Goal: Task Accomplishment & Management: Manage account settings

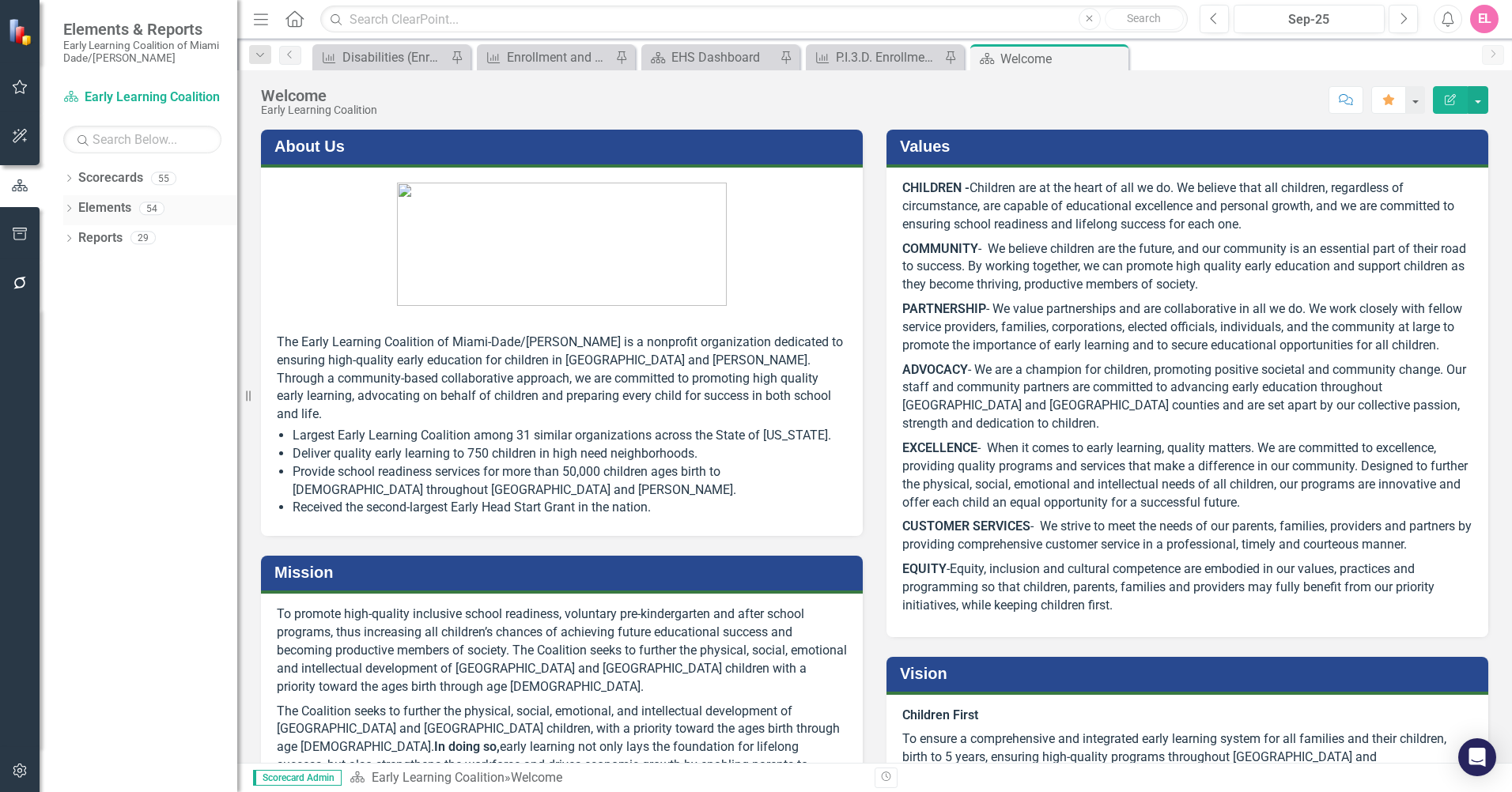
click at [101, 201] on link "Elements" at bounding box center [104, 208] width 53 height 18
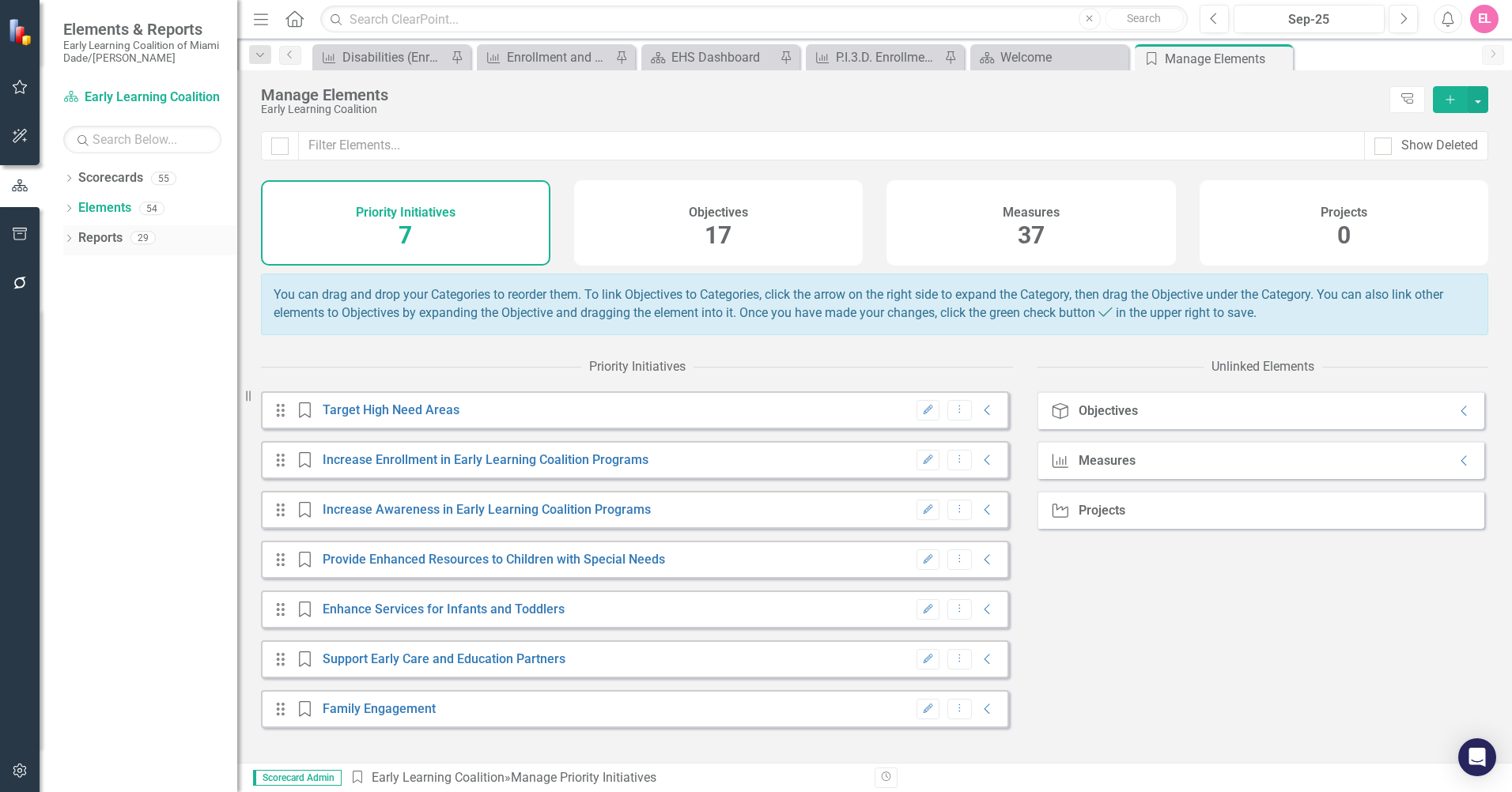
click at [89, 234] on link "Reports" at bounding box center [100, 239] width 44 height 18
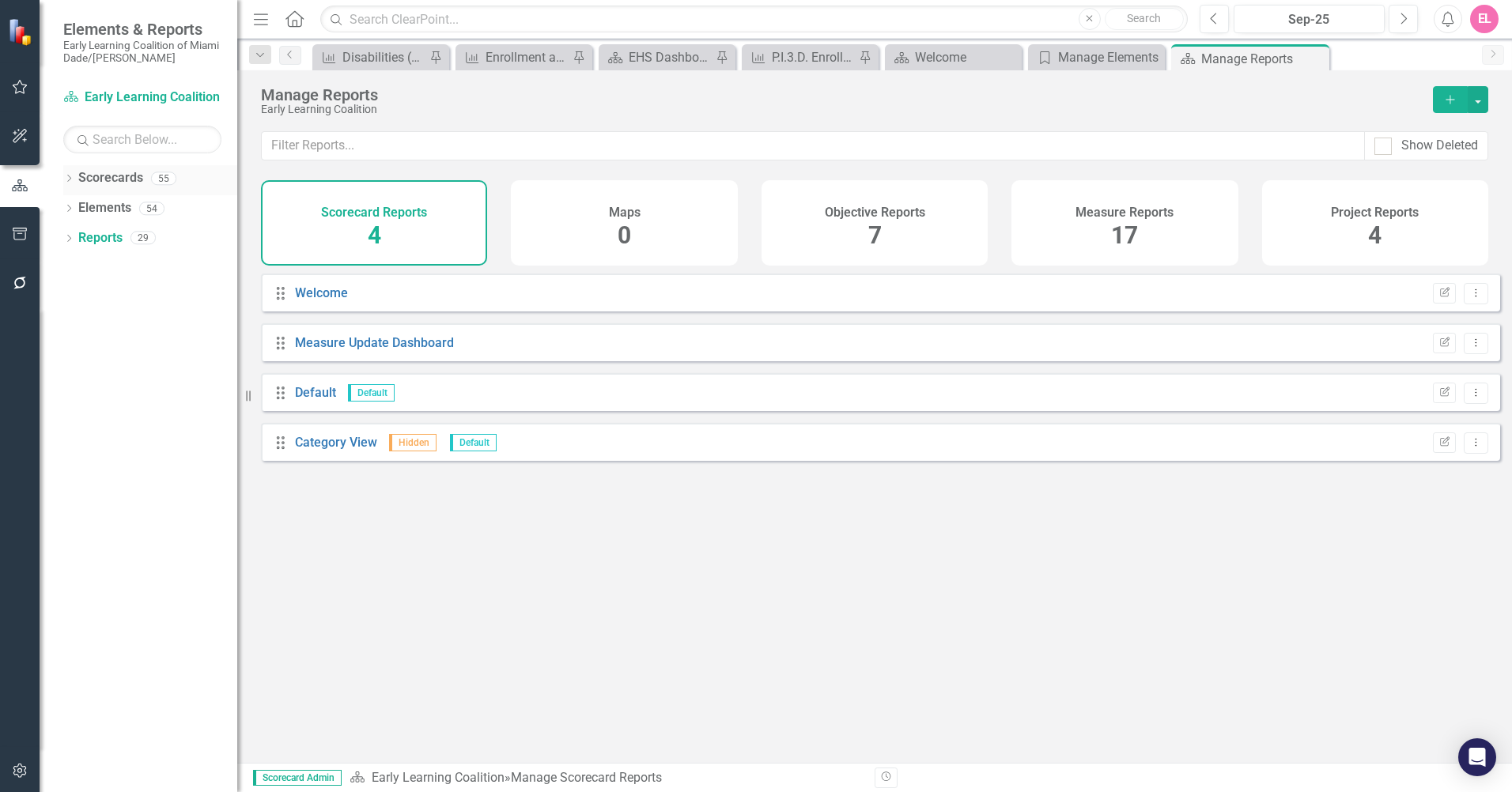
click at [71, 178] on icon "Dropdown" at bounding box center [69, 179] width 11 height 8
click at [94, 202] on link "Early Learning Coalition" at bounding box center [161, 208] width 150 height 18
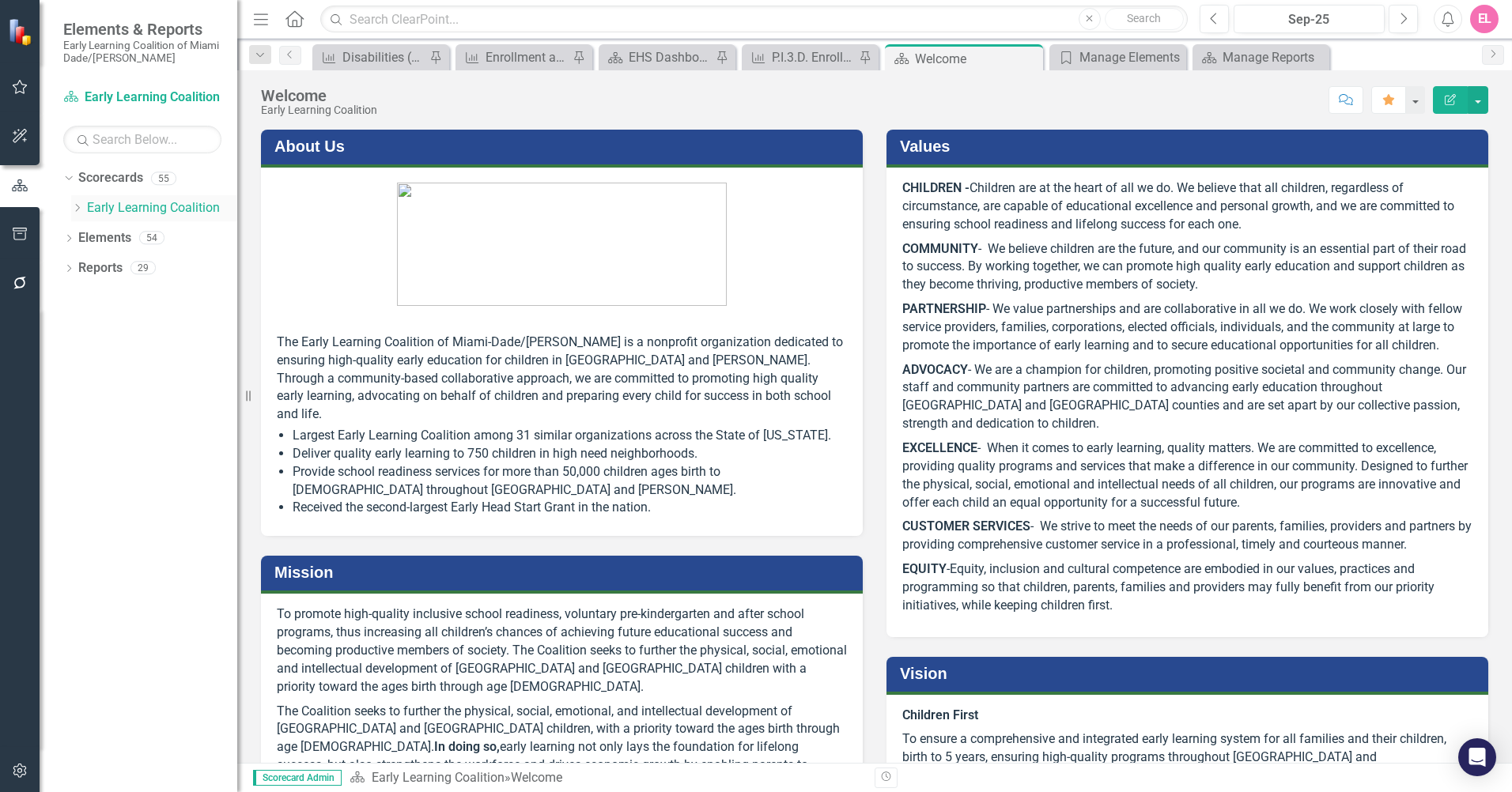
click at [76, 203] on icon "Dropdown" at bounding box center [77, 207] width 12 height 9
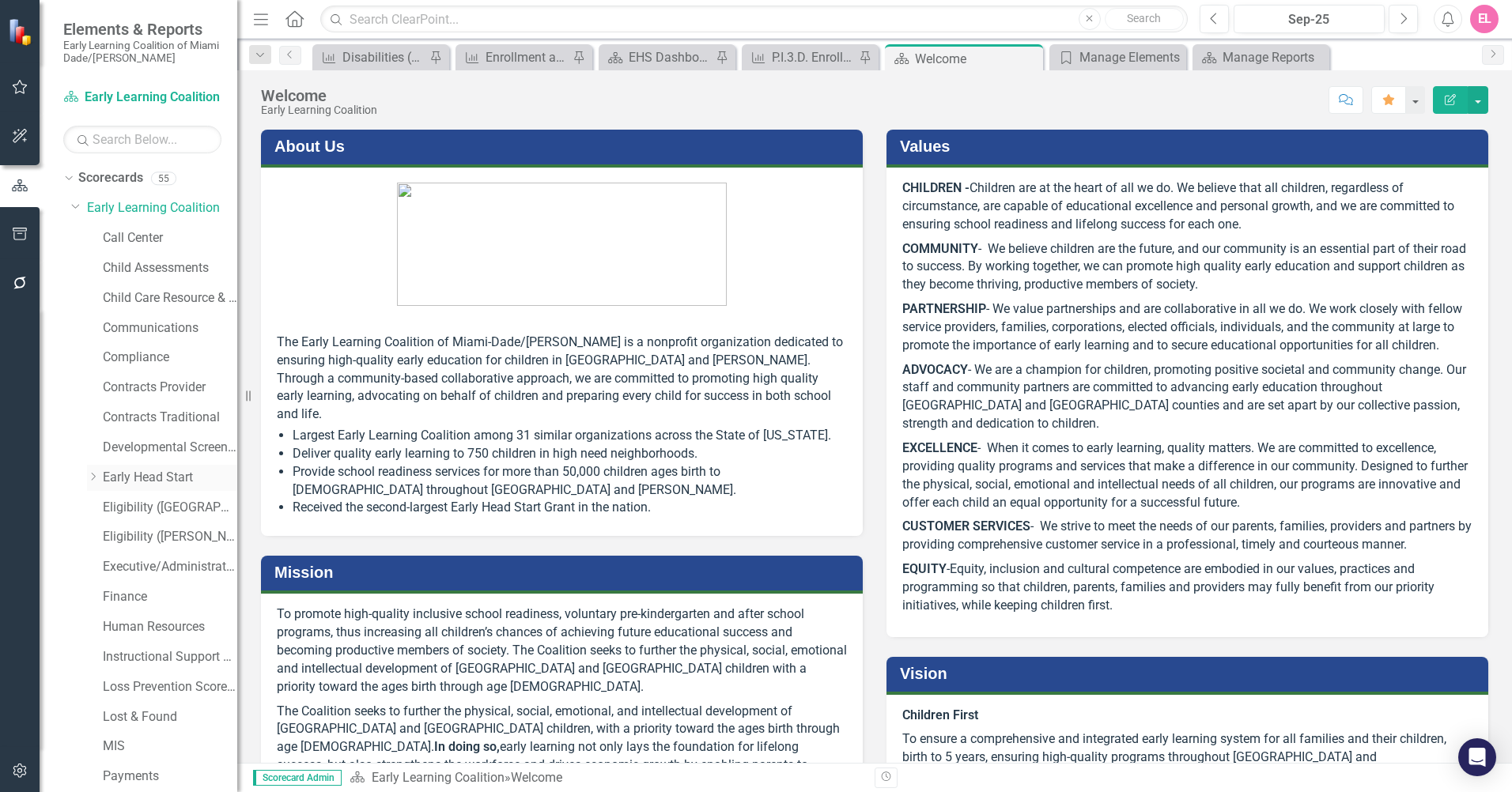
click at [89, 478] on icon "Dropdown" at bounding box center [92, 477] width 12 height 9
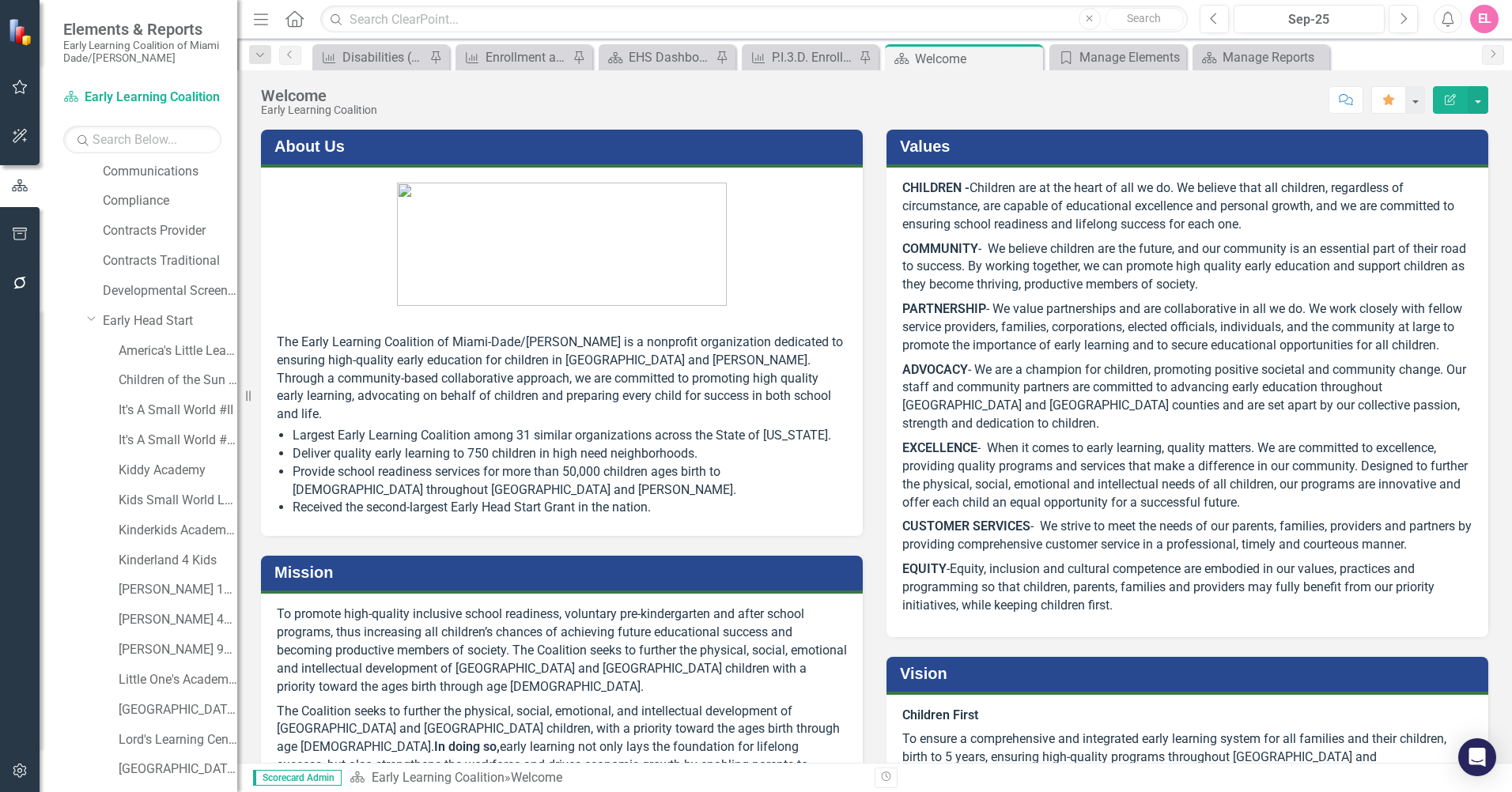
scroll to position [159, 0]
click at [117, 320] on link "Early Head Start" at bounding box center [170, 320] width 135 height 18
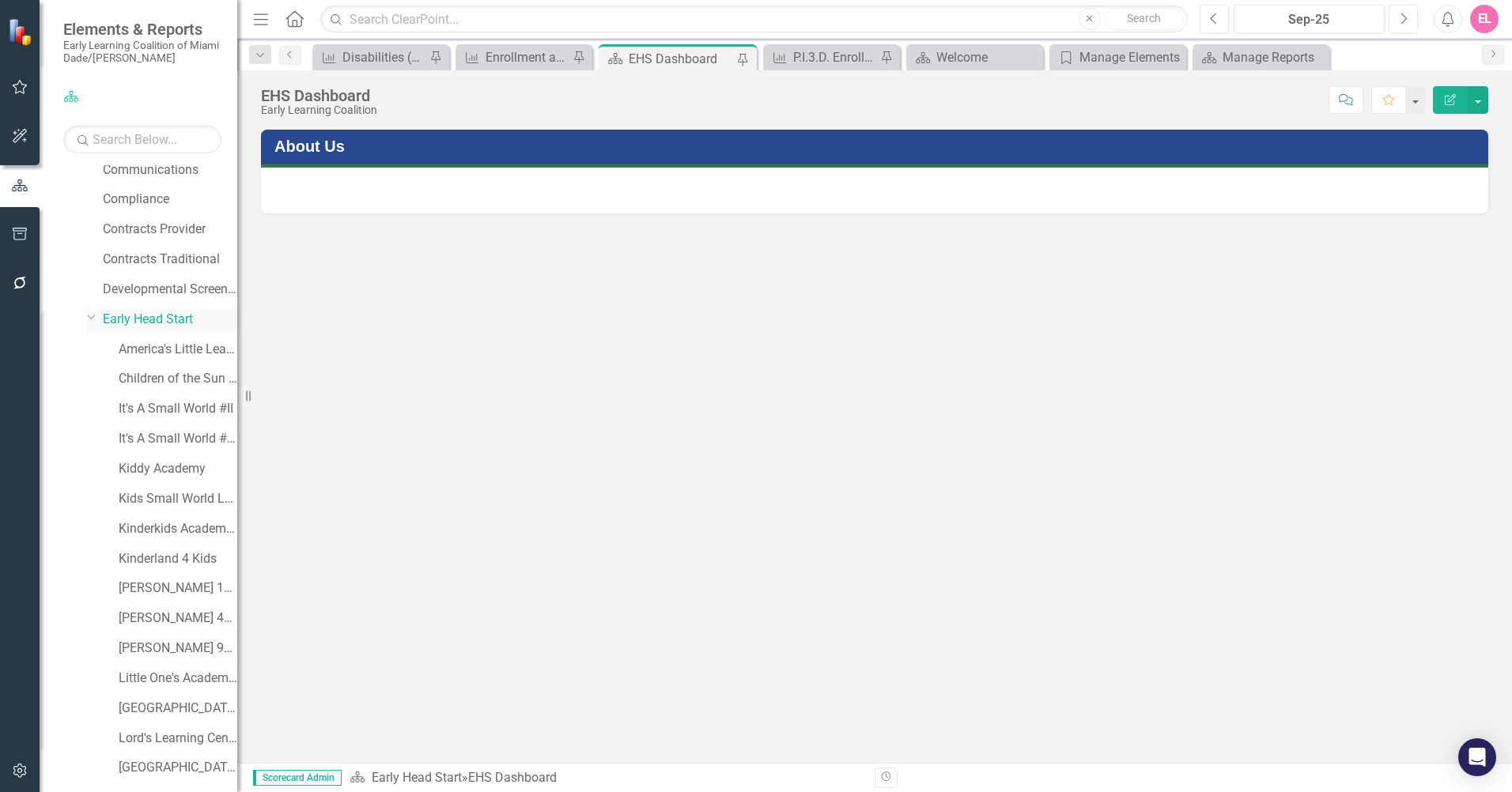
click at [91, 318] on icon "Dropdown" at bounding box center [91, 316] width 9 height 12
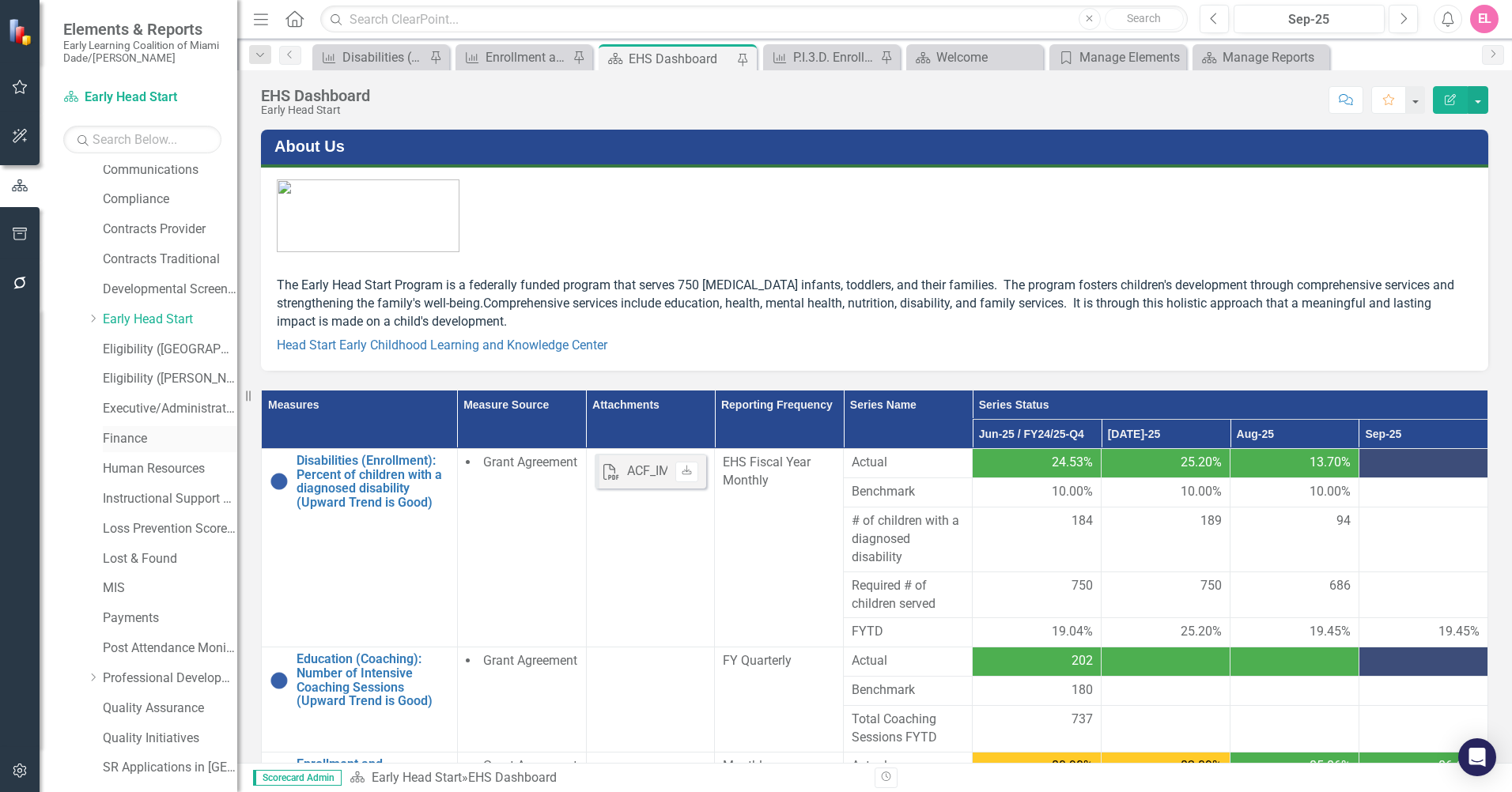
click at [127, 436] on link "Finance" at bounding box center [170, 440] width 135 height 18
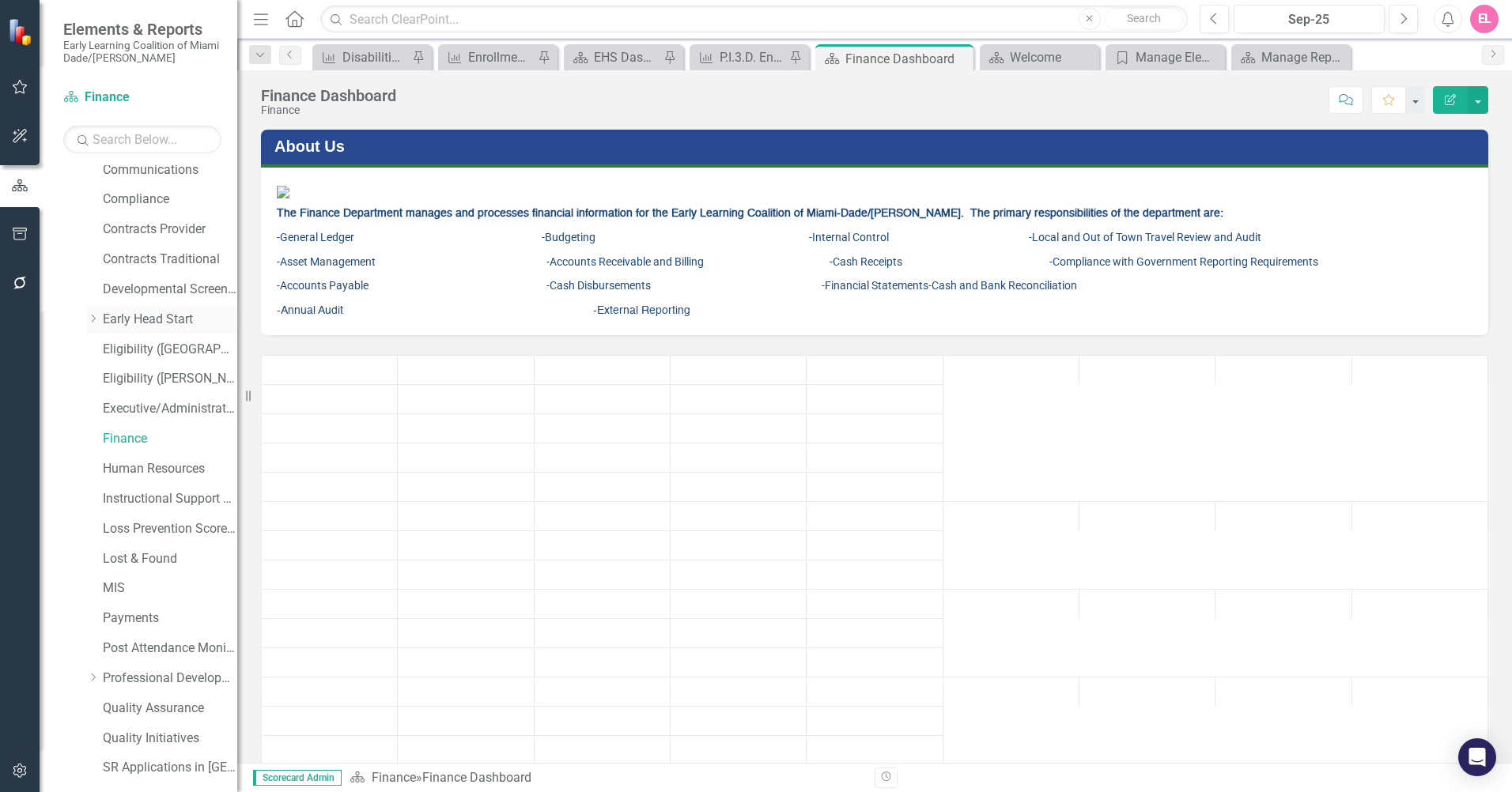
click at [126, 320] on link "Early Head Start" at bounding box center [170, 320] width 135 height 18
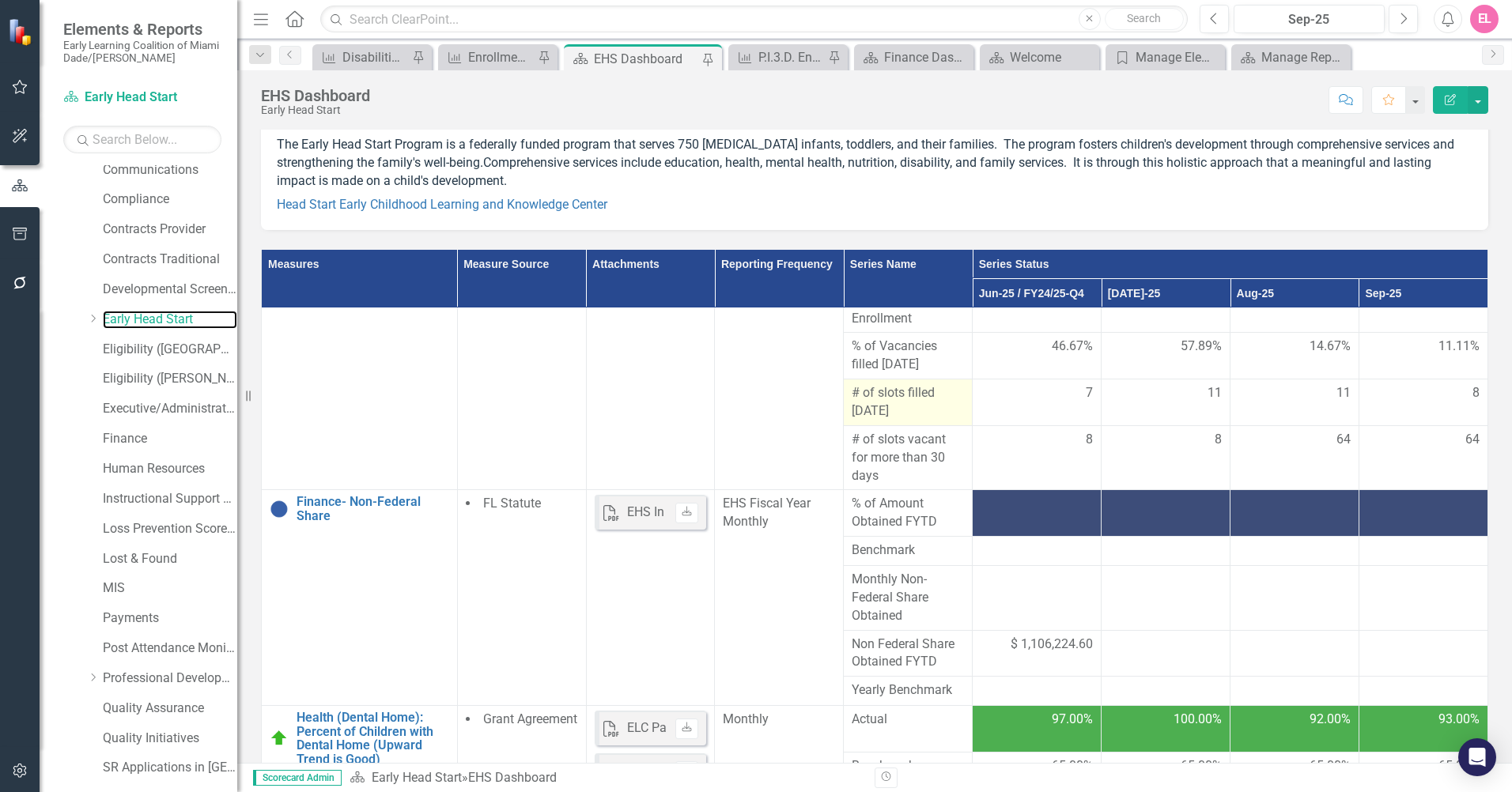
scroll to position [277, 0]
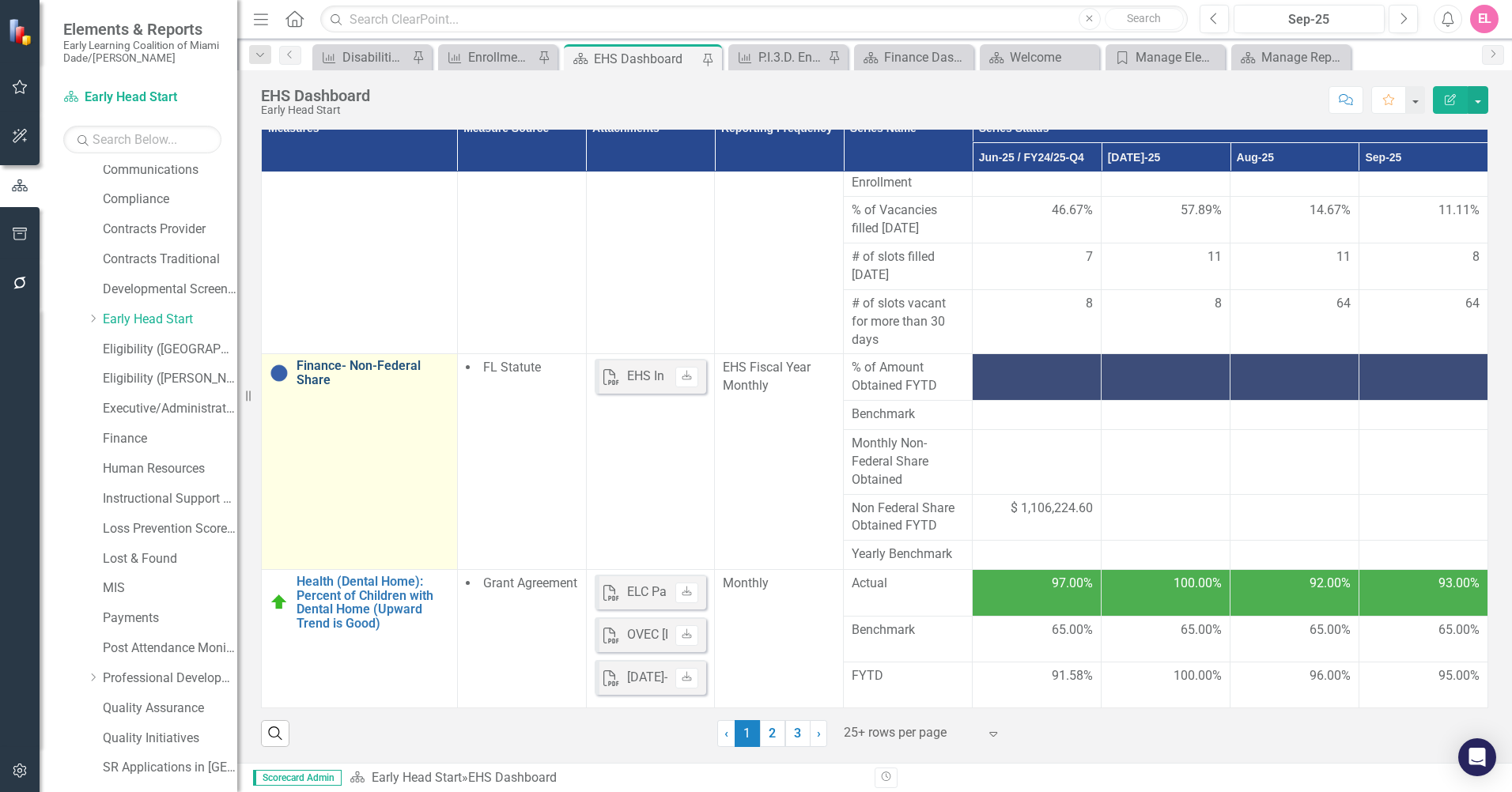
click at [350, 380] on link "Finance- Non-Federal Share" at bounding box center [373, 372] width 153 height 28
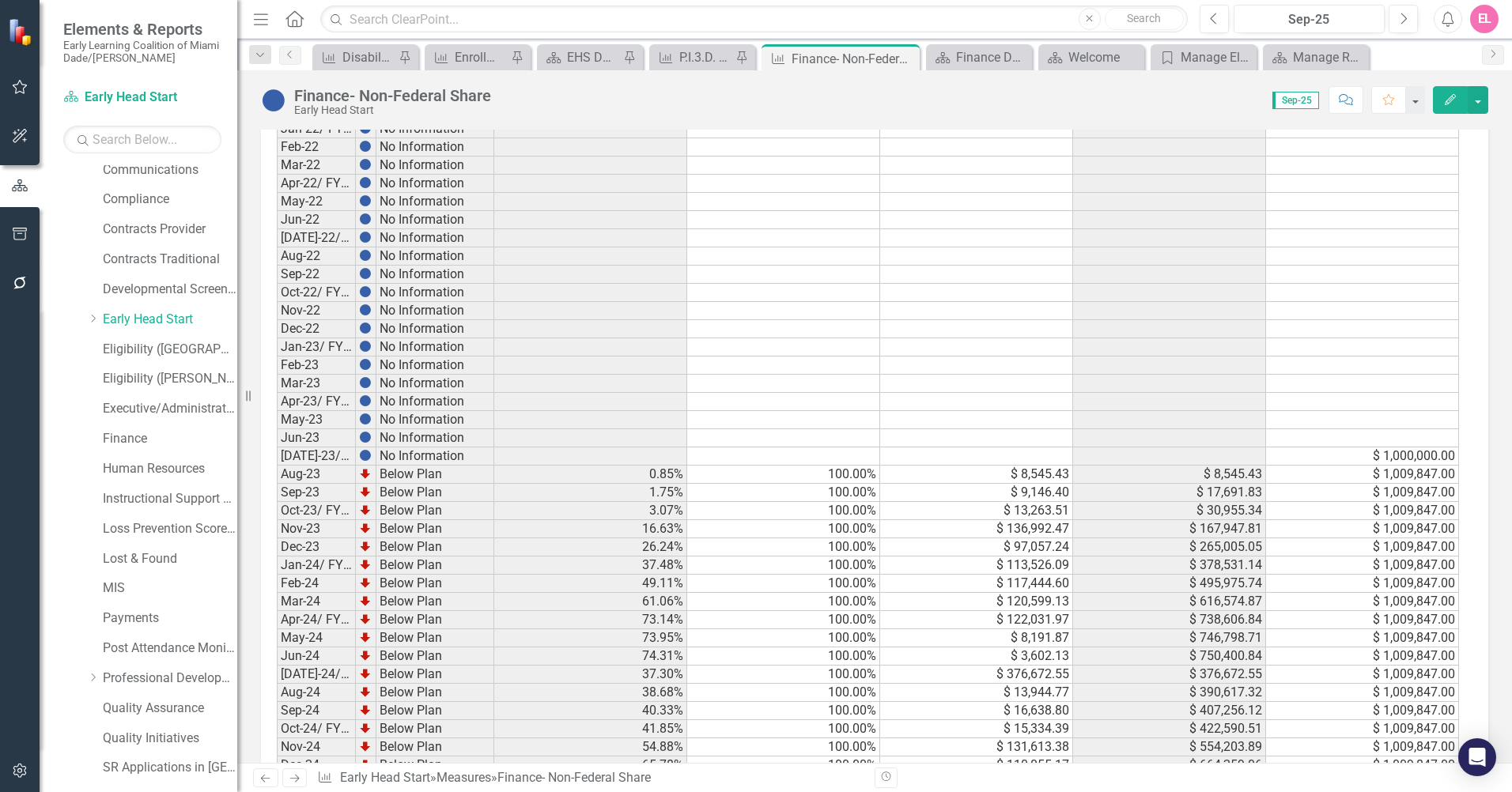
scroll to position [2004, 0]
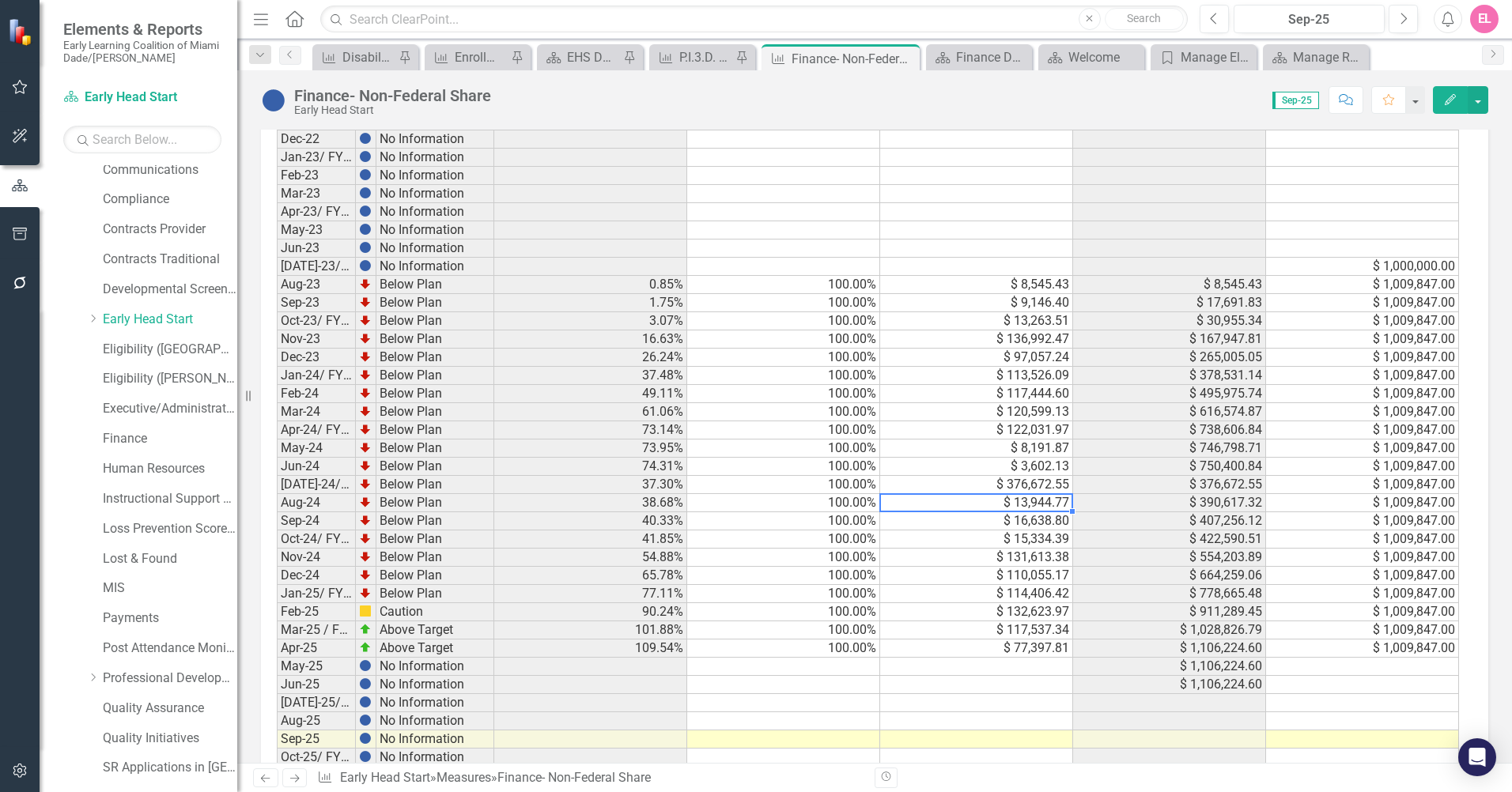
click at [1039, 508] on td "$ 13,944.77" at bounding box center [975, 503] width 193 height 18
click at [1039, 521] on td "$ 16,638.80" at bounding box center [975, 522] width 193 height 18
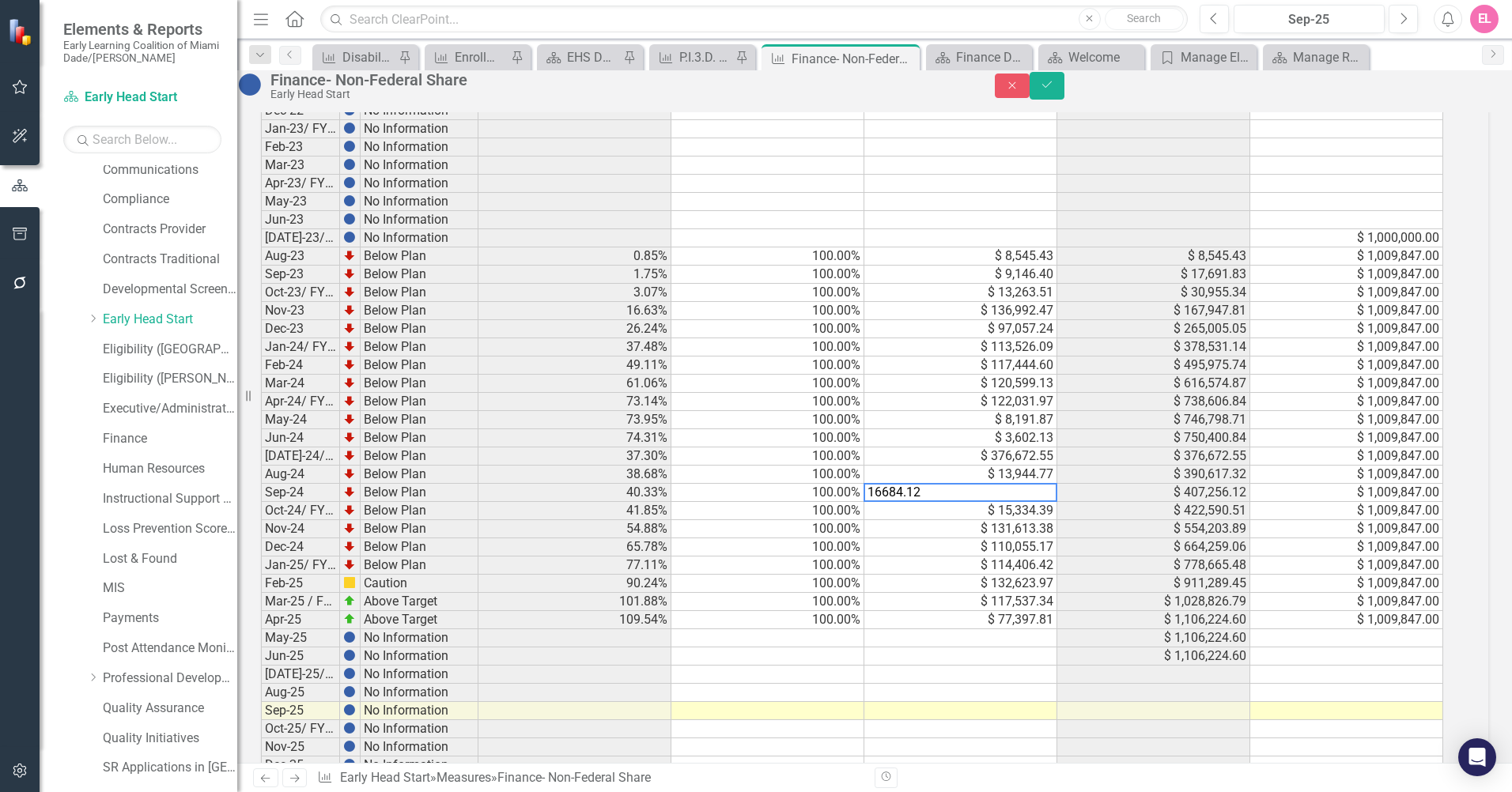
click at [1031, 520] on td "$ 15,334.39" at bounding box center [960, 512] width 193 height 18
click at [1045, 574] on td "$ 114,406.42" at bounding box center [960, 566] width 193 height 18
drag, startPoint x: 1045, startPoint y: 597, endPoint x: 857, endPoint y: 576, distance: 189.2
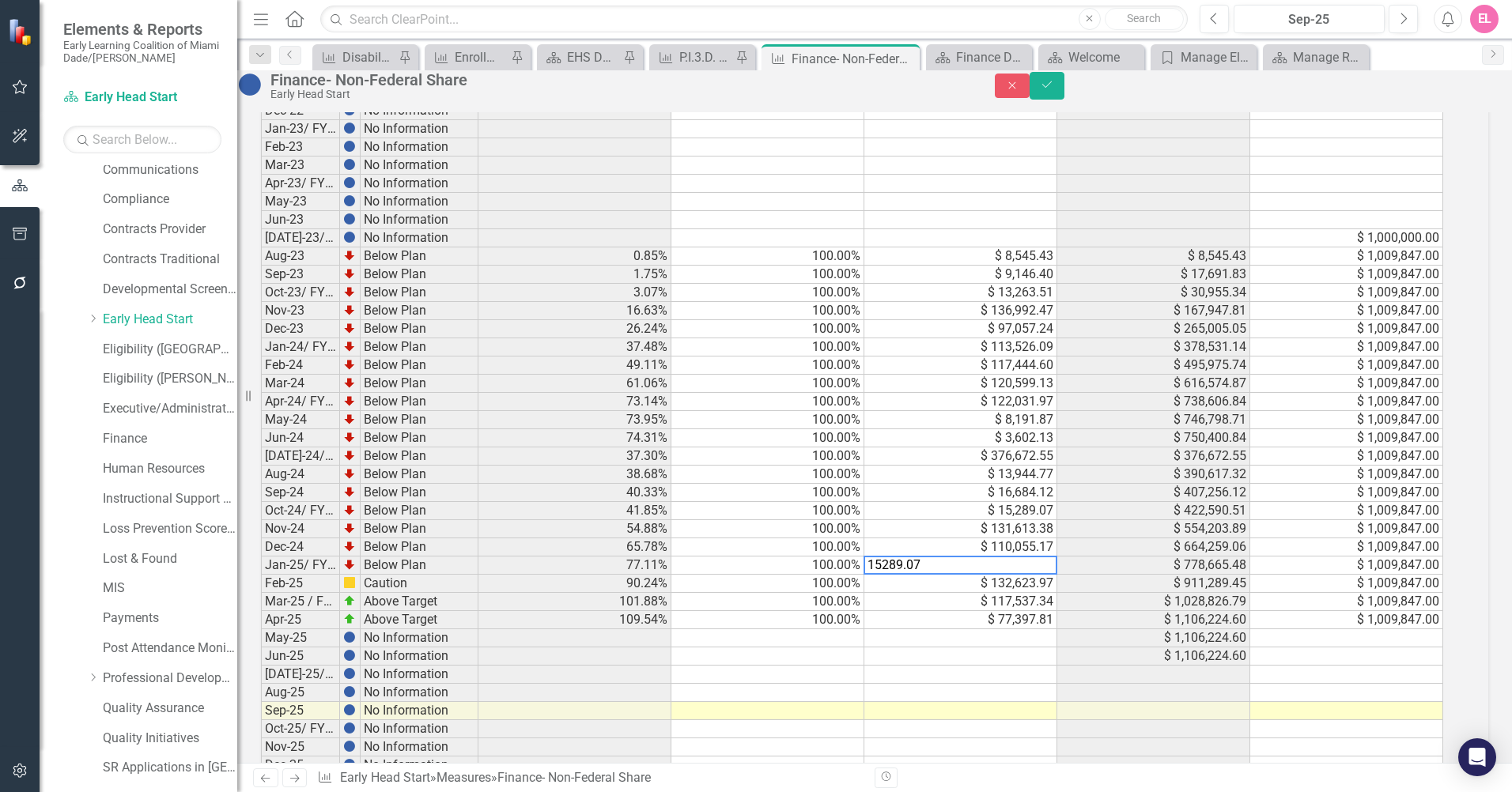
click at [1045, 593] on td "$ 132,623.97" at bounding box center [960, 584] width 193 height 18
click at [1052, 611] on td "$ 117,537.34" at bounding box center [960, 602] width 193 height 18
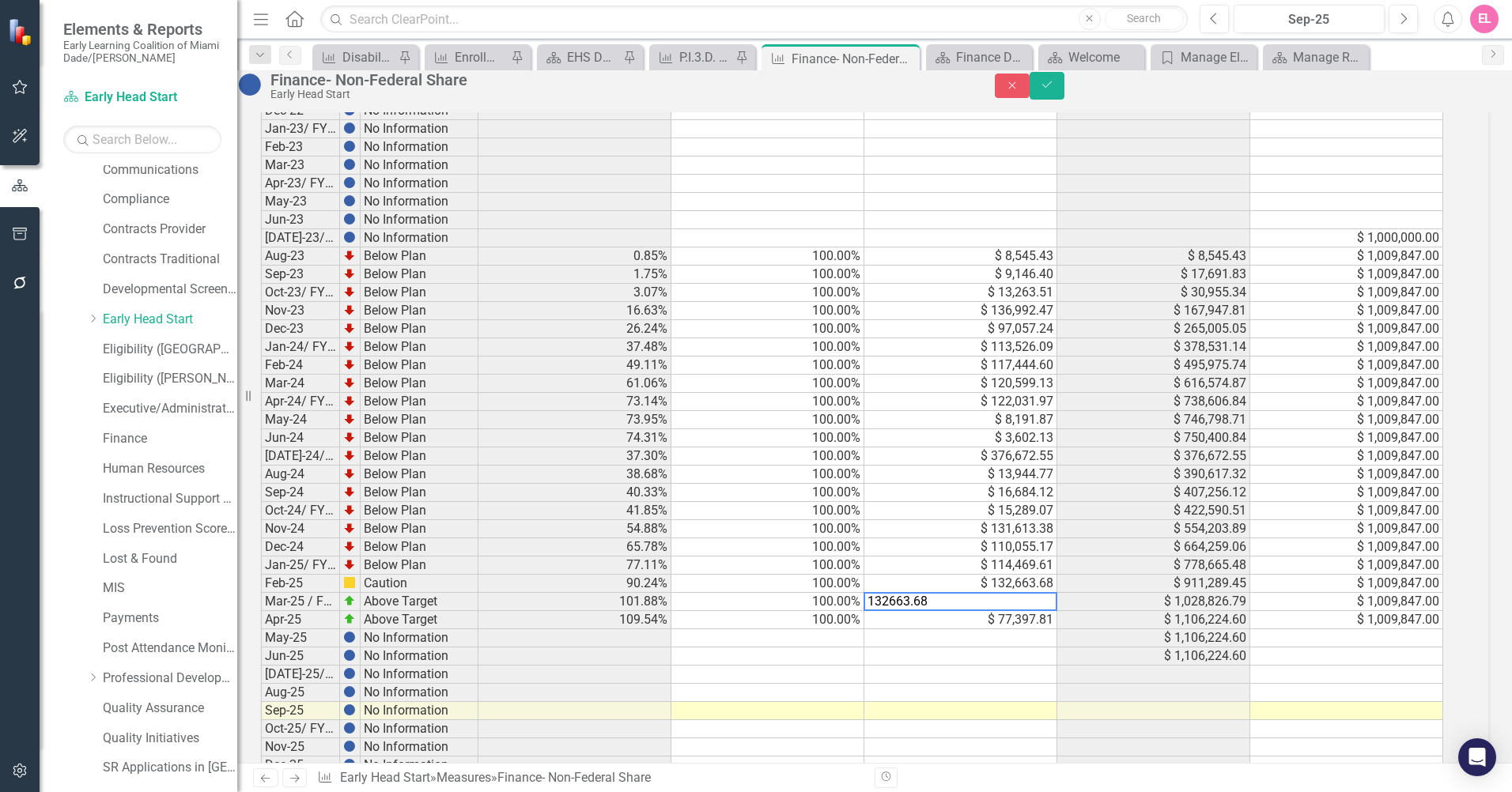
drag, startPoint x: 1051, startPoint y: 635, endPoint x: 849, endPoint y: 618, distance: 202.7
click at [1041, 630] on td "$ 77,397.81" at bounding box center [960, 621] width 193 height 18
drag, startPoint x: 1041, startPoint y: 654, endPoint x: 851, endPoint y: 637, distance: 190.8
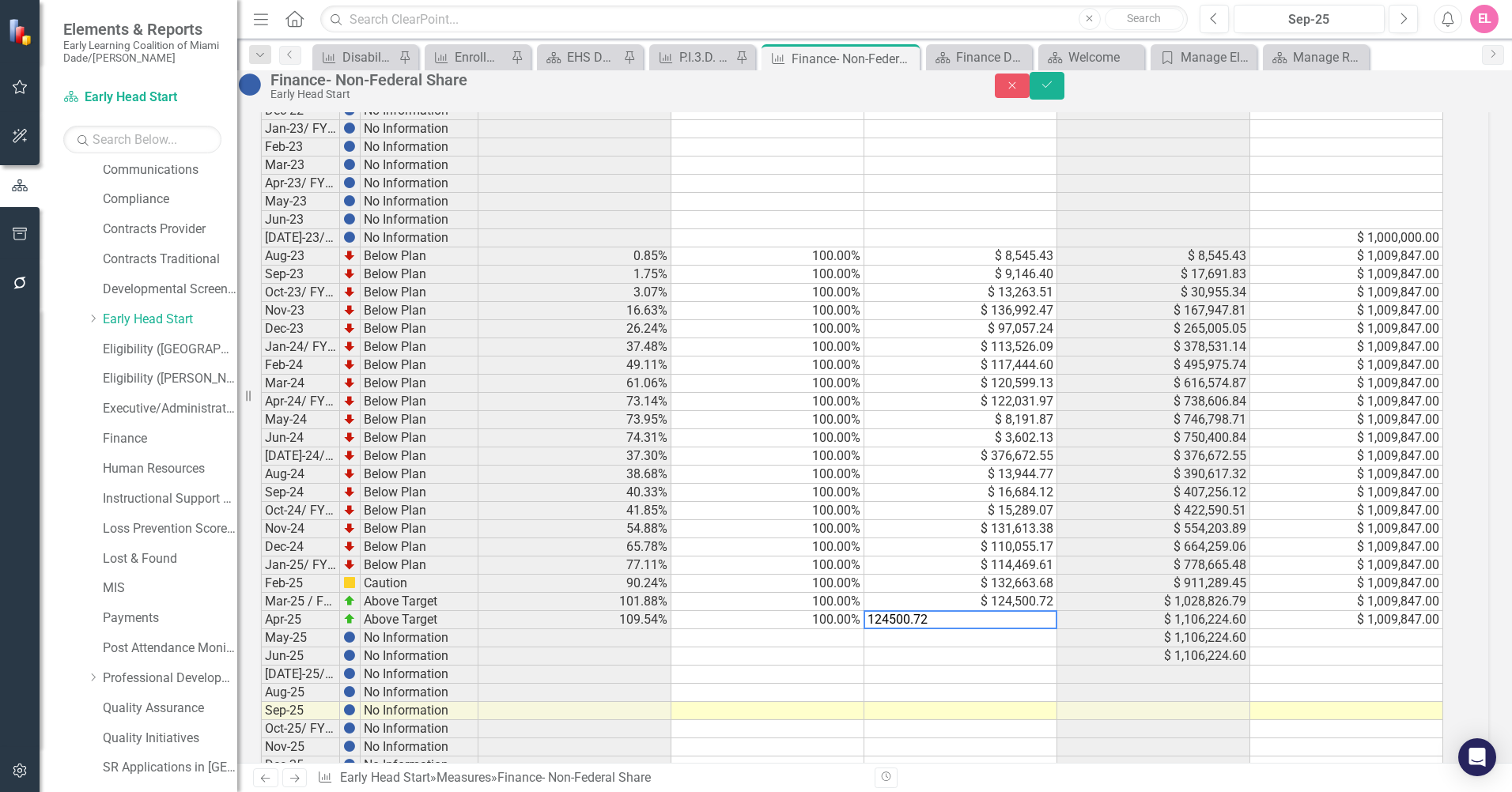
type textarea "91663.36"
click at [978, 647] on td at bounding box center [960, 639] width 193 height 18
type textarea "9359.01"
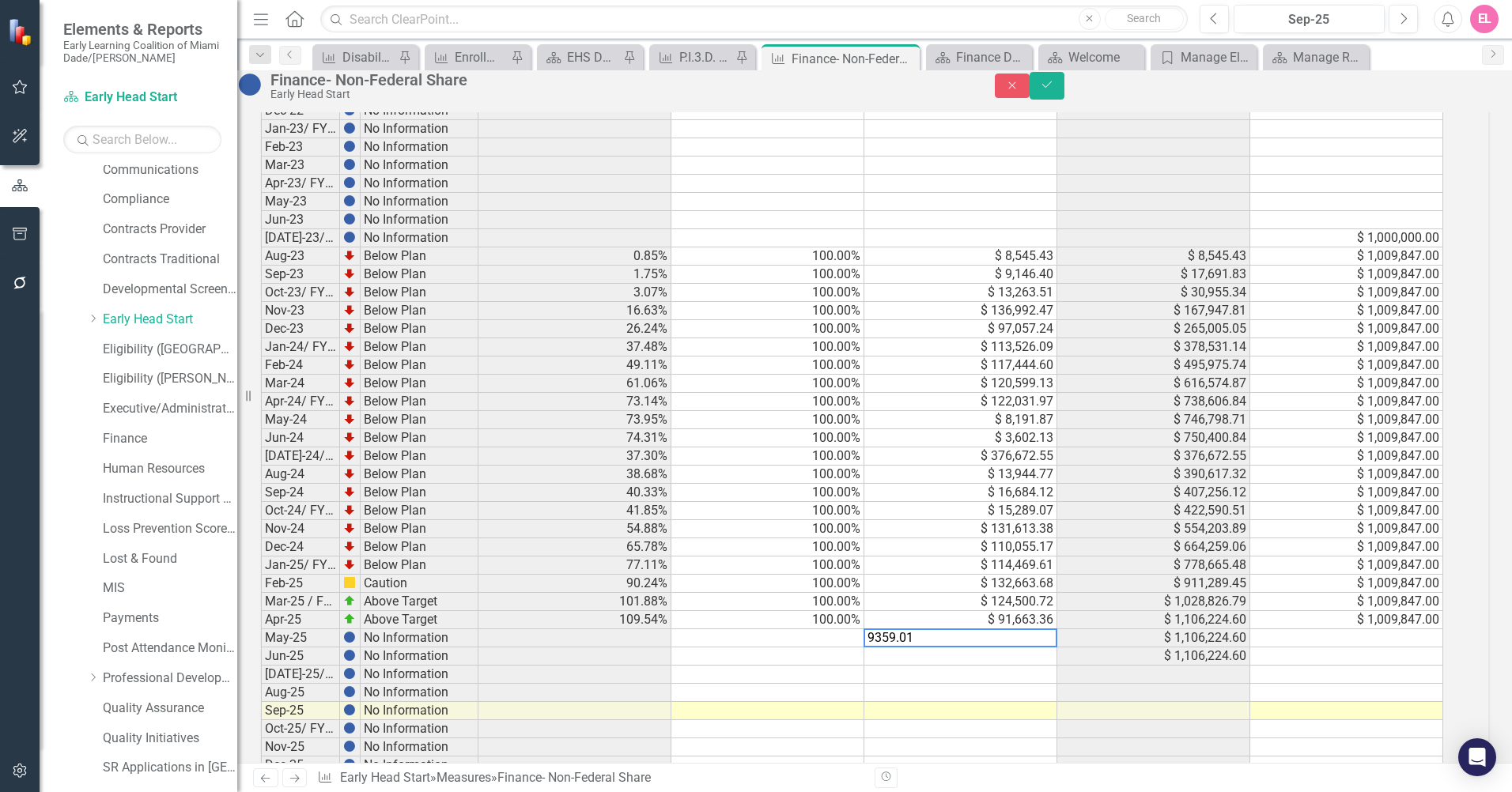
click at [966, 666] on td at bounding box center [960, 656] width 193 height 18
type textarea "57884.59"
click at [968, 684] on td at bounding box center [960, 675] width 193 height 18
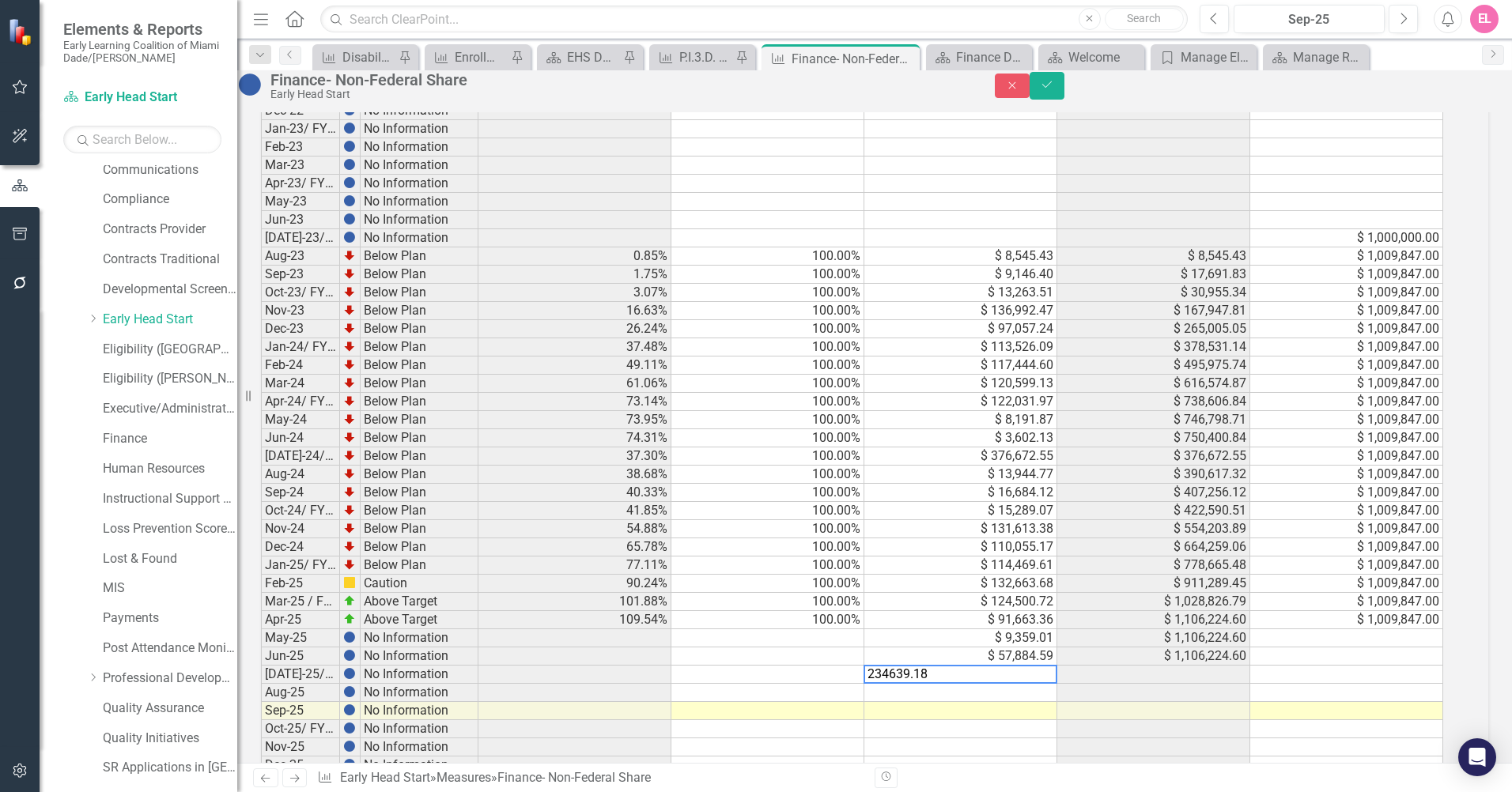
type textarea "234639.18"
click at [841, 630] on td "100.00%" at bounding box center [767, 621] width 193 height 18
drag, startPoint x: 881, startPoint y: 656, endPoint x: 873, endPoint y: 703, distance: 47.7
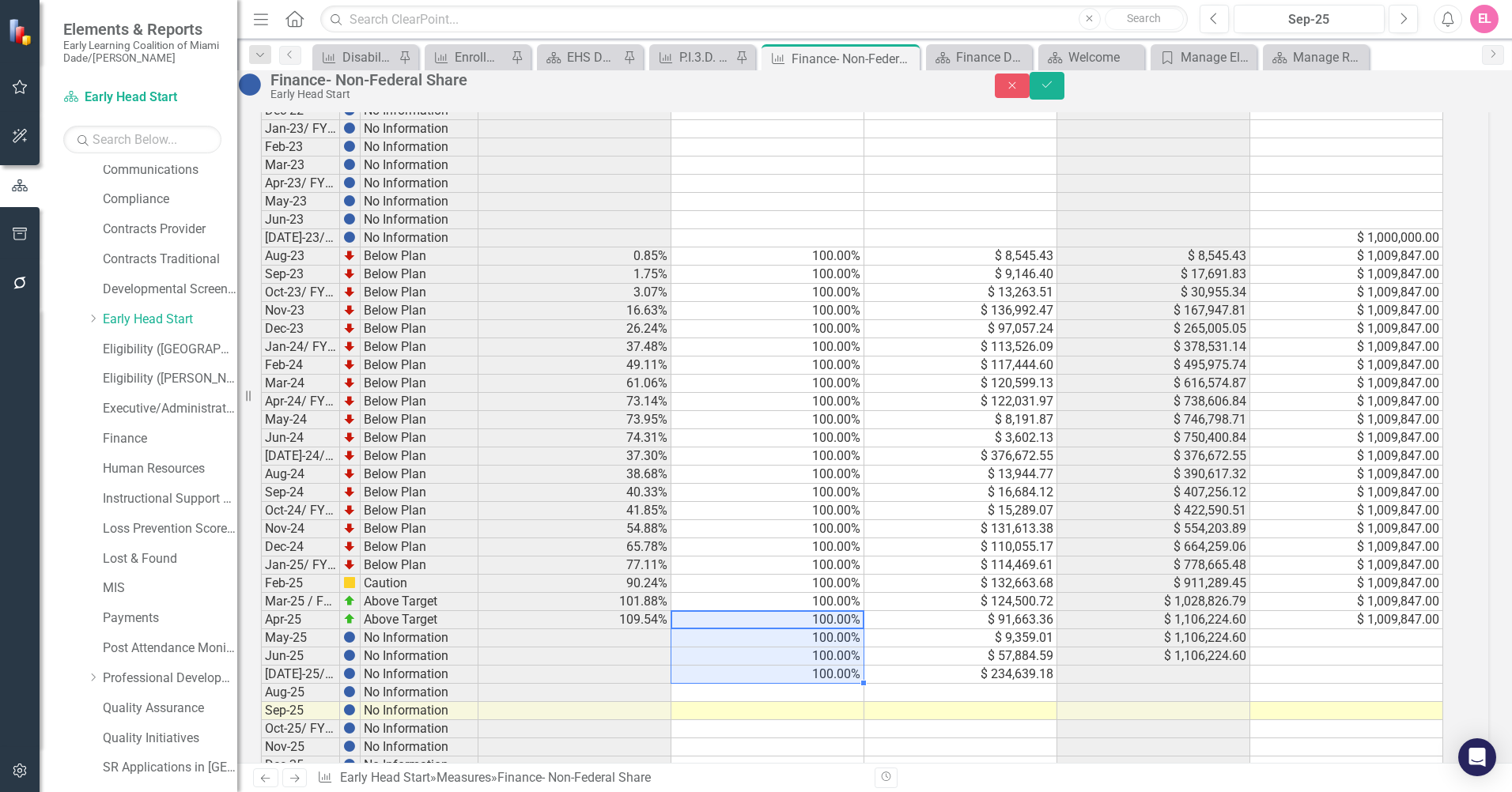
click at [1234, 666] on td "$ 1,106,224.60" at bounding box center [1153, 656] width 193 height 18
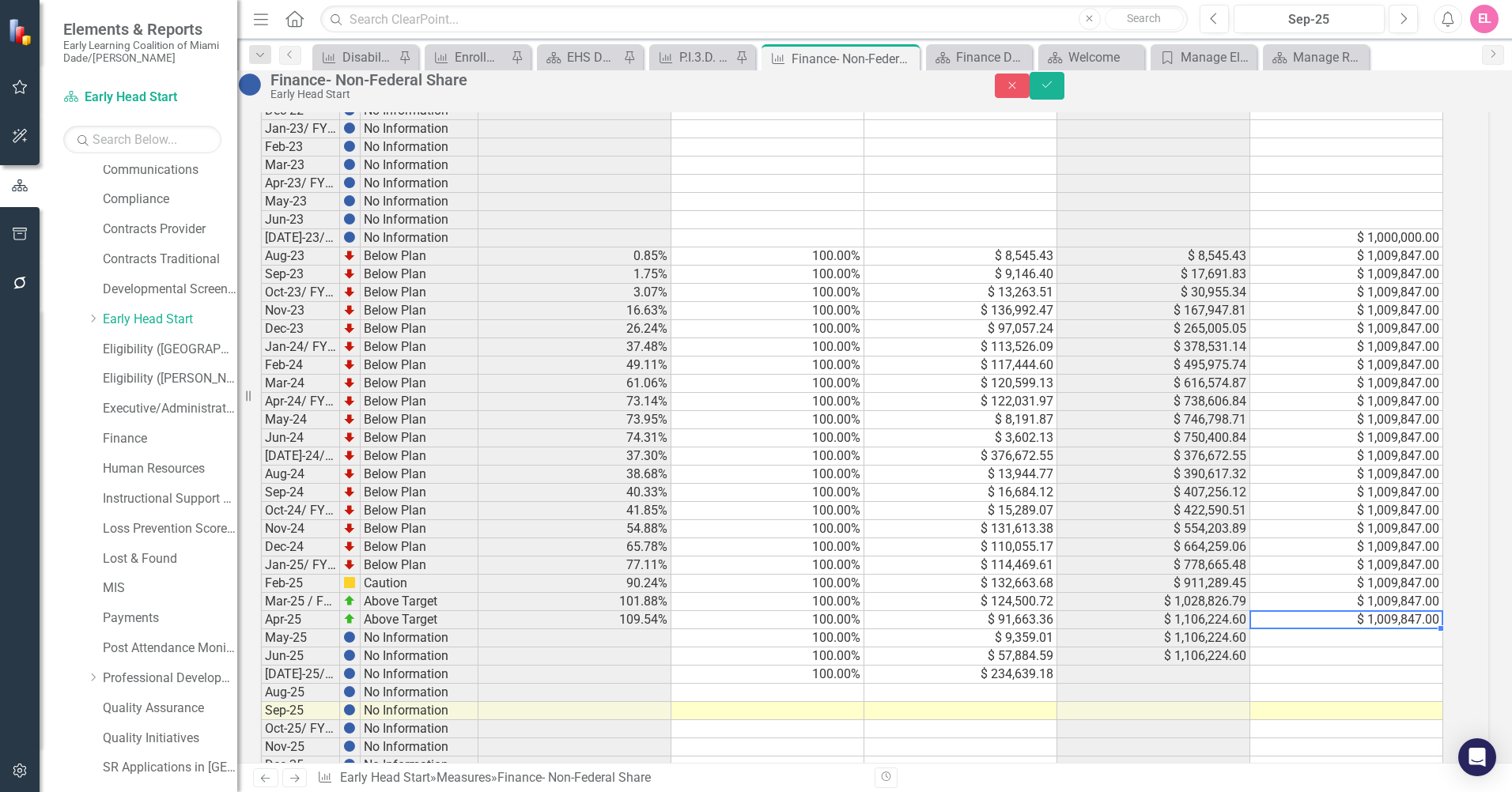
click at [1407, 630] on td "$ 1,009,847.00" at bounding box center [1346, 621] width 193 height 18
drag, startPoint x: 1456, startPoint y: 659, endPoint x: 1454, endPoint y: 687, distance: 28.1
click at [1054, 90] on icon "Save" at bounding box center [1046, 85] width 14 height 11
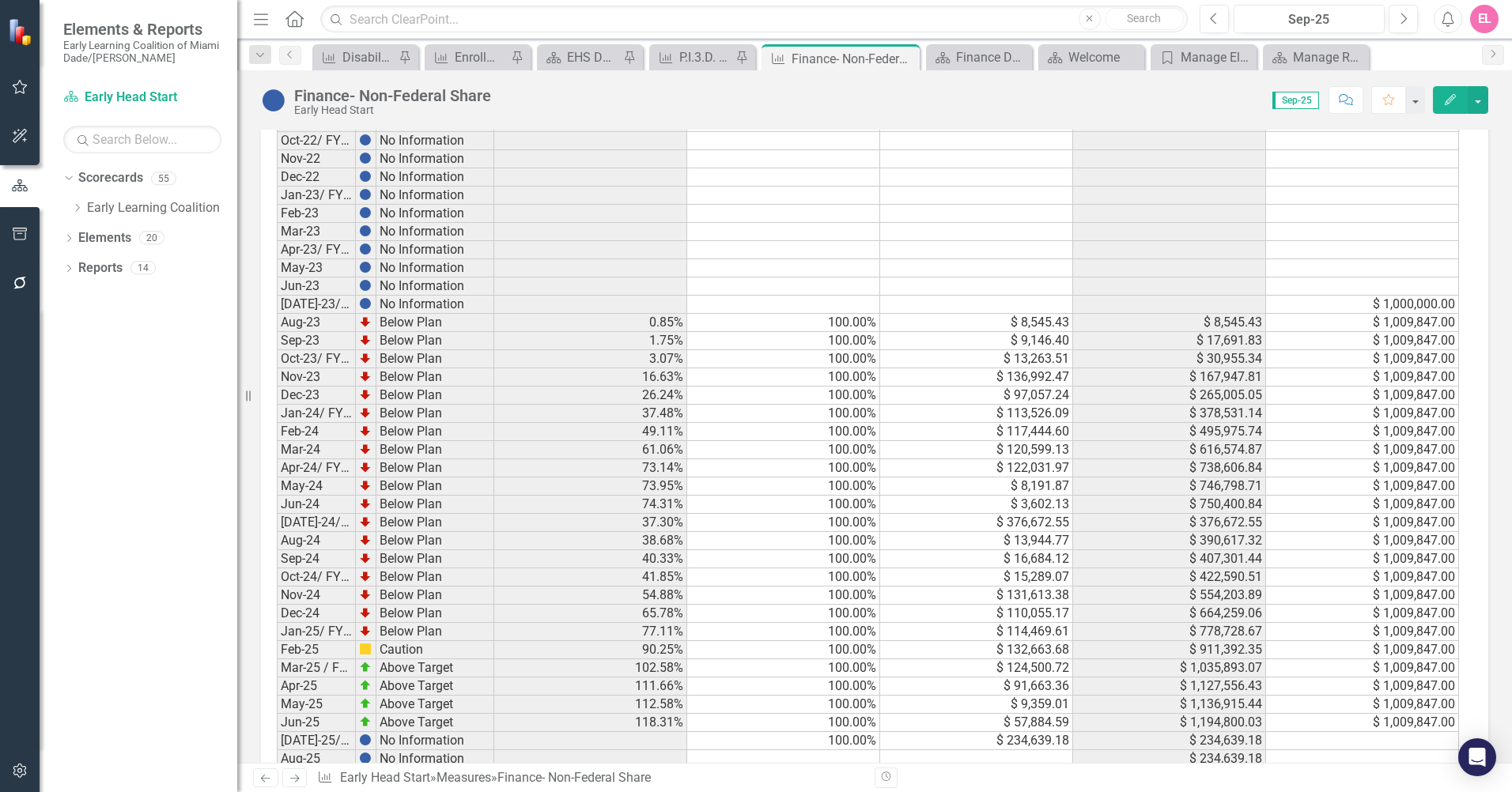
scroll to position [2084, 0]
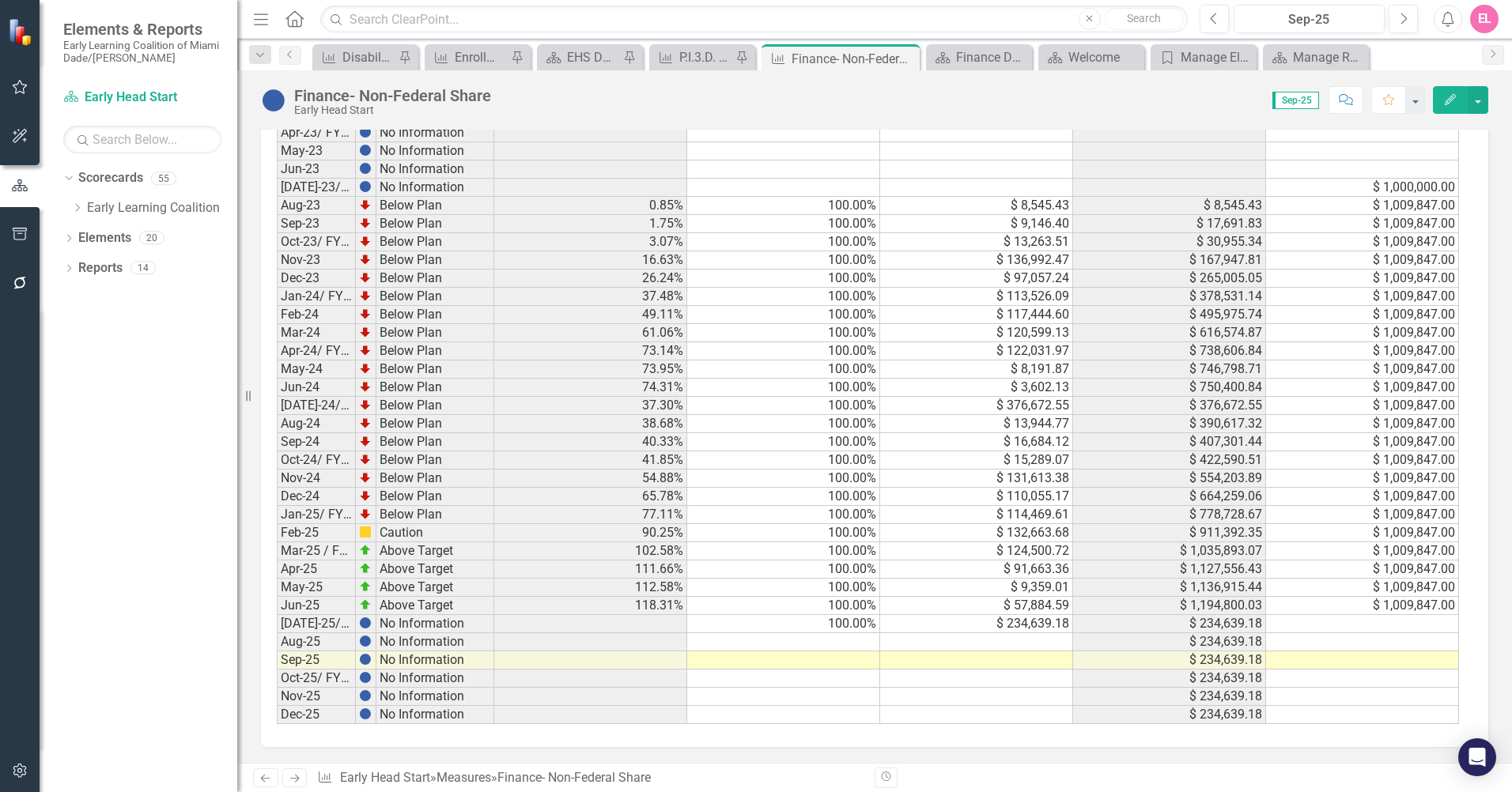
click at [328, 624] on td "[DATE]-25/ FY 25-Q4" at bounding box center [316, 624] width 79 height 18
click at [1432, 622] on td at bounding box center [1362, 624] width 193 height 18
click at [1370, 619] on td at bounding box center [1362, 624] width 193 height 18
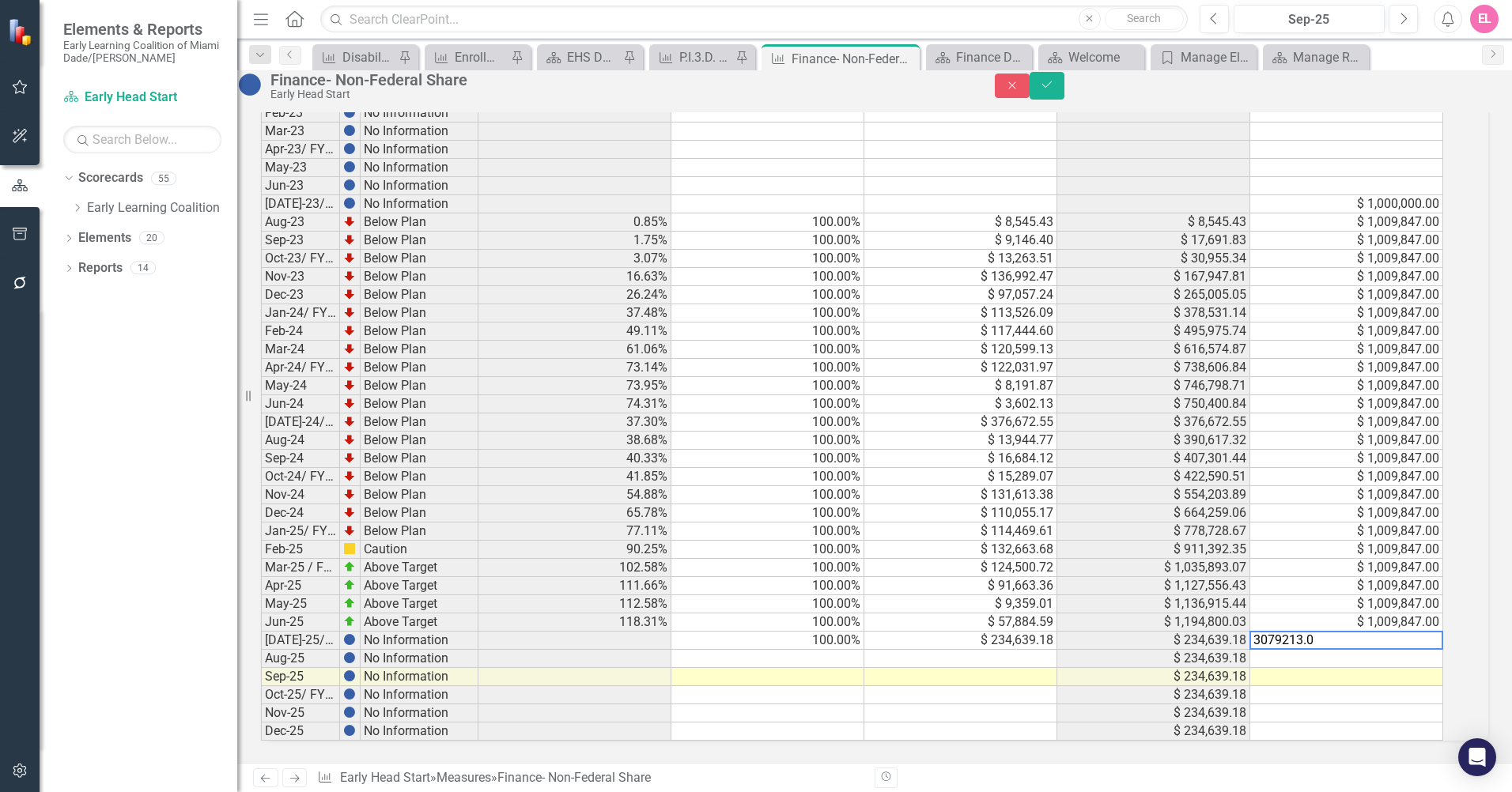
type textarea "3079213.00"
click at [1432, 632] on td "$ 3,079,213.00" at bounding box center [1346, 641] width 193 height 18
drag, startPoint x: 1457, startPoint y: 634, endPoint x: 1456, endPoint y: 647, distance: 13.0
click at [1433, 613] on td "$ 1,009,847.00" at bounding box center [1346, 622] width 193 height 18
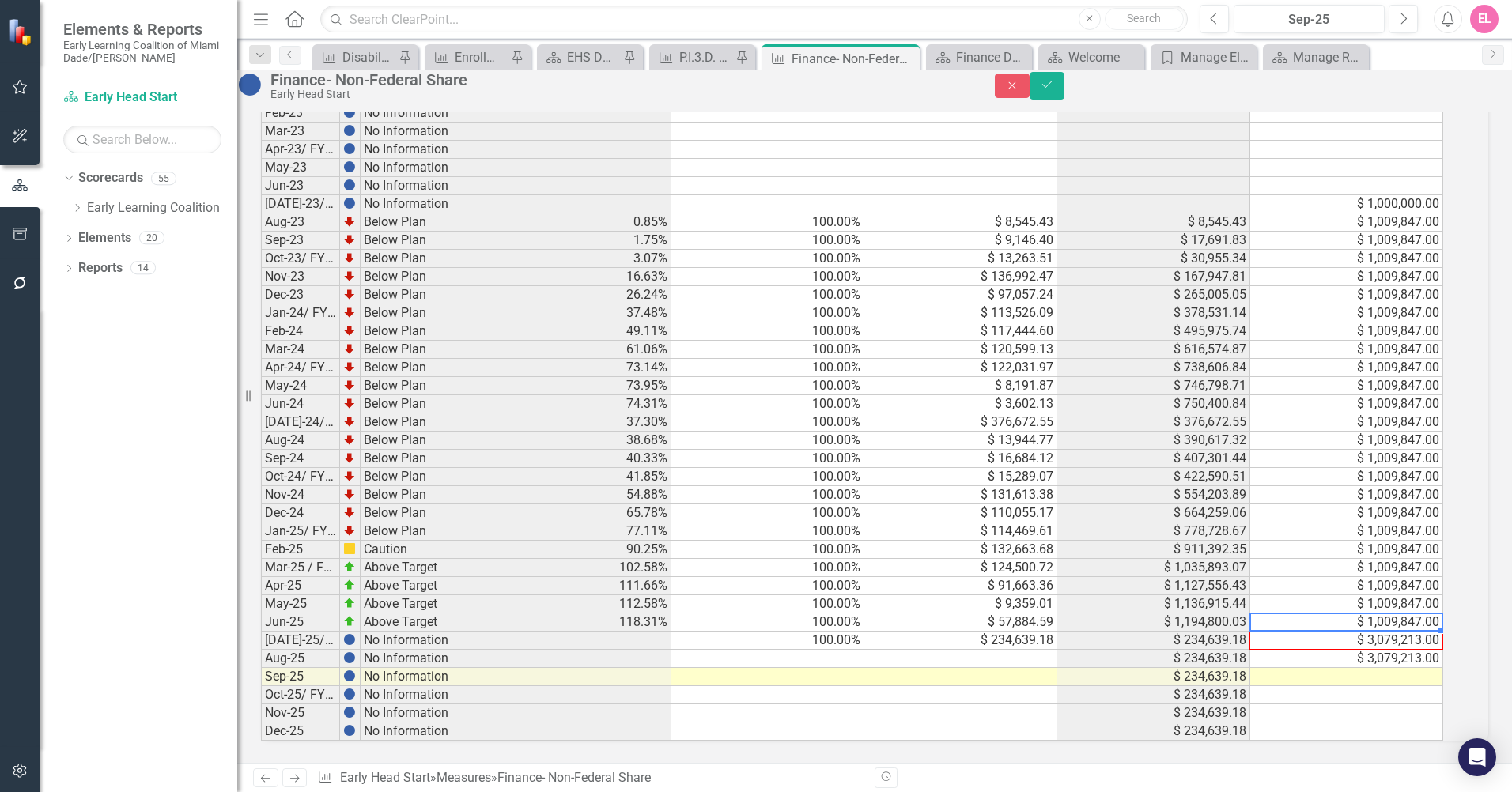
drag, startPoint x: 1458, startPoint y: 616, endPoint x: 1456, endPoint y: 629, distance: 13.2
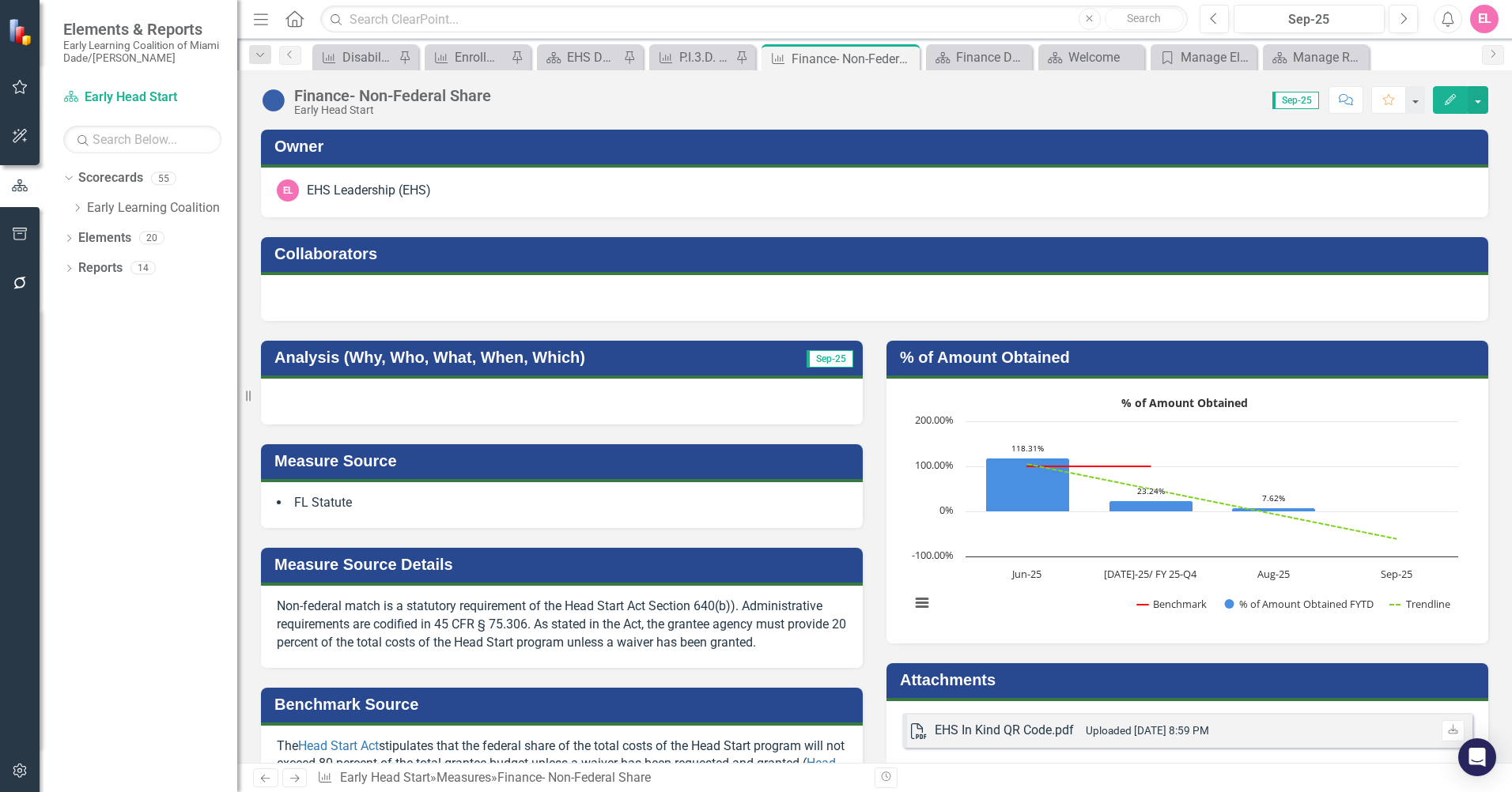
scroll to position [2084, 0]
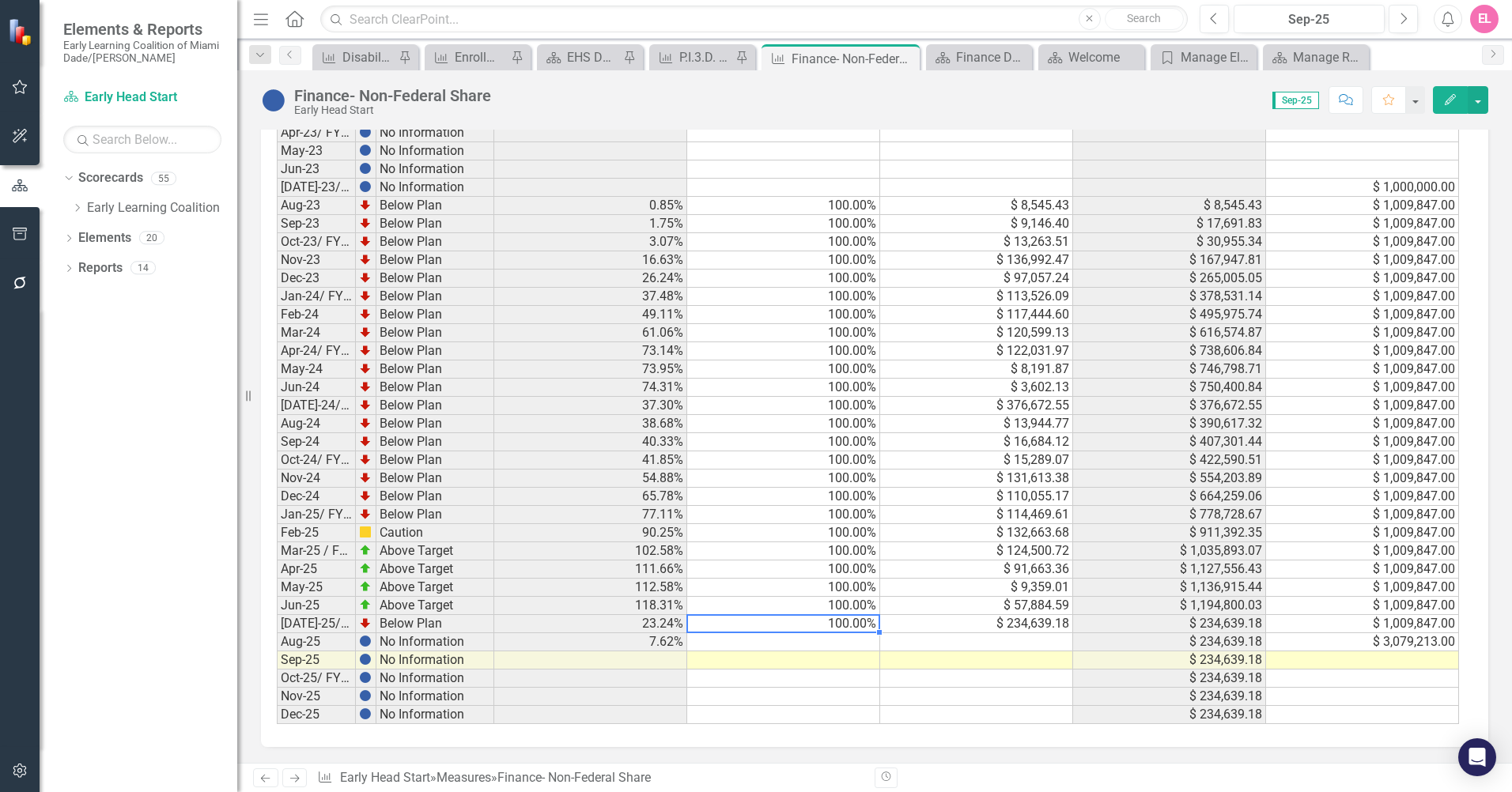
click at [1230, 609] on td "$ 1,194,800.03" at bounding box center [1169, 606] width 193 height 18
click at [1489, 30] on div "EL" at bounding box center [1483, 18] width 29 height 29
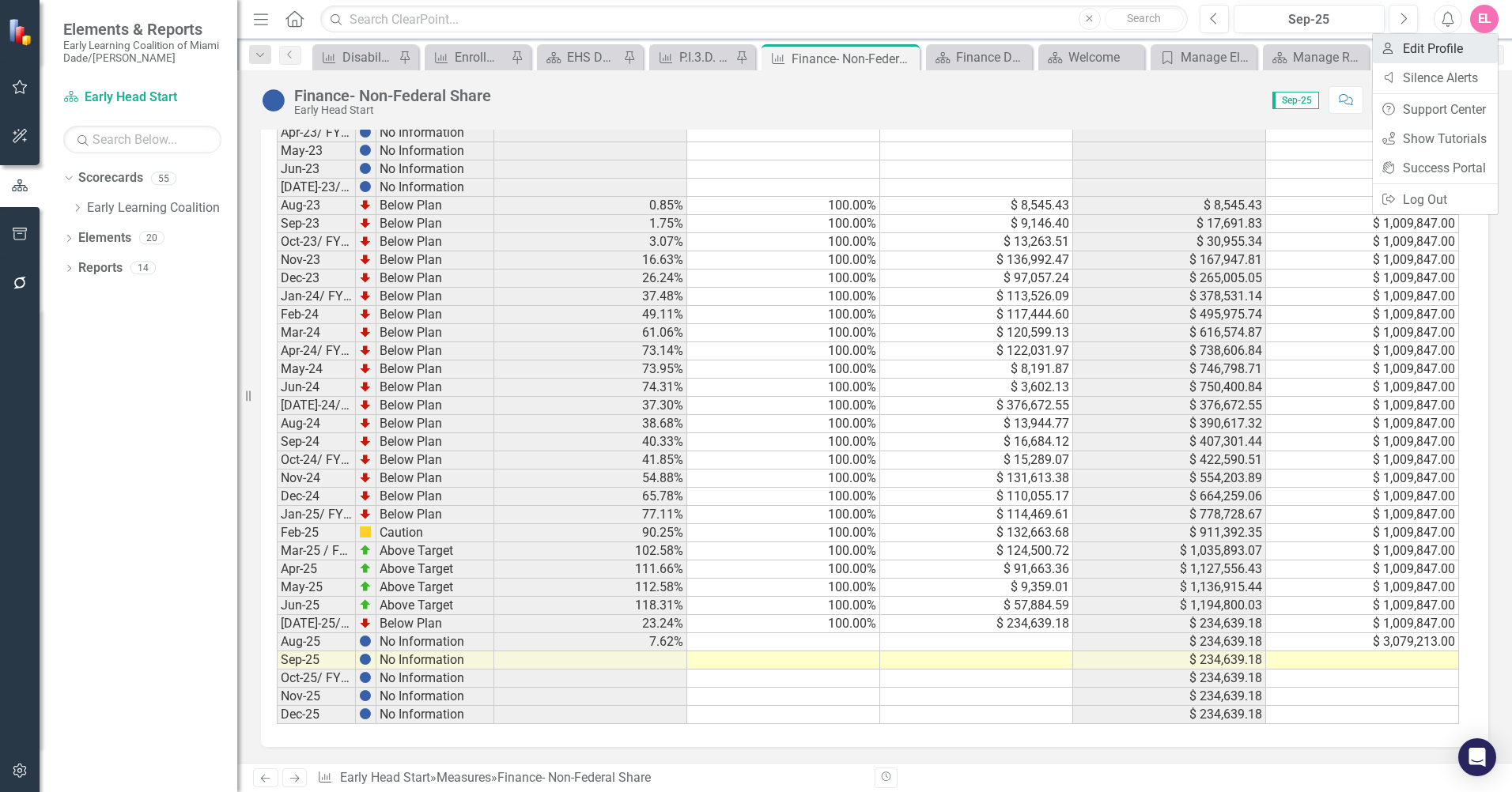
click at [1463, 53] on link "User Edit Profile" at bounding box center [1435, 49] width 124 height 30
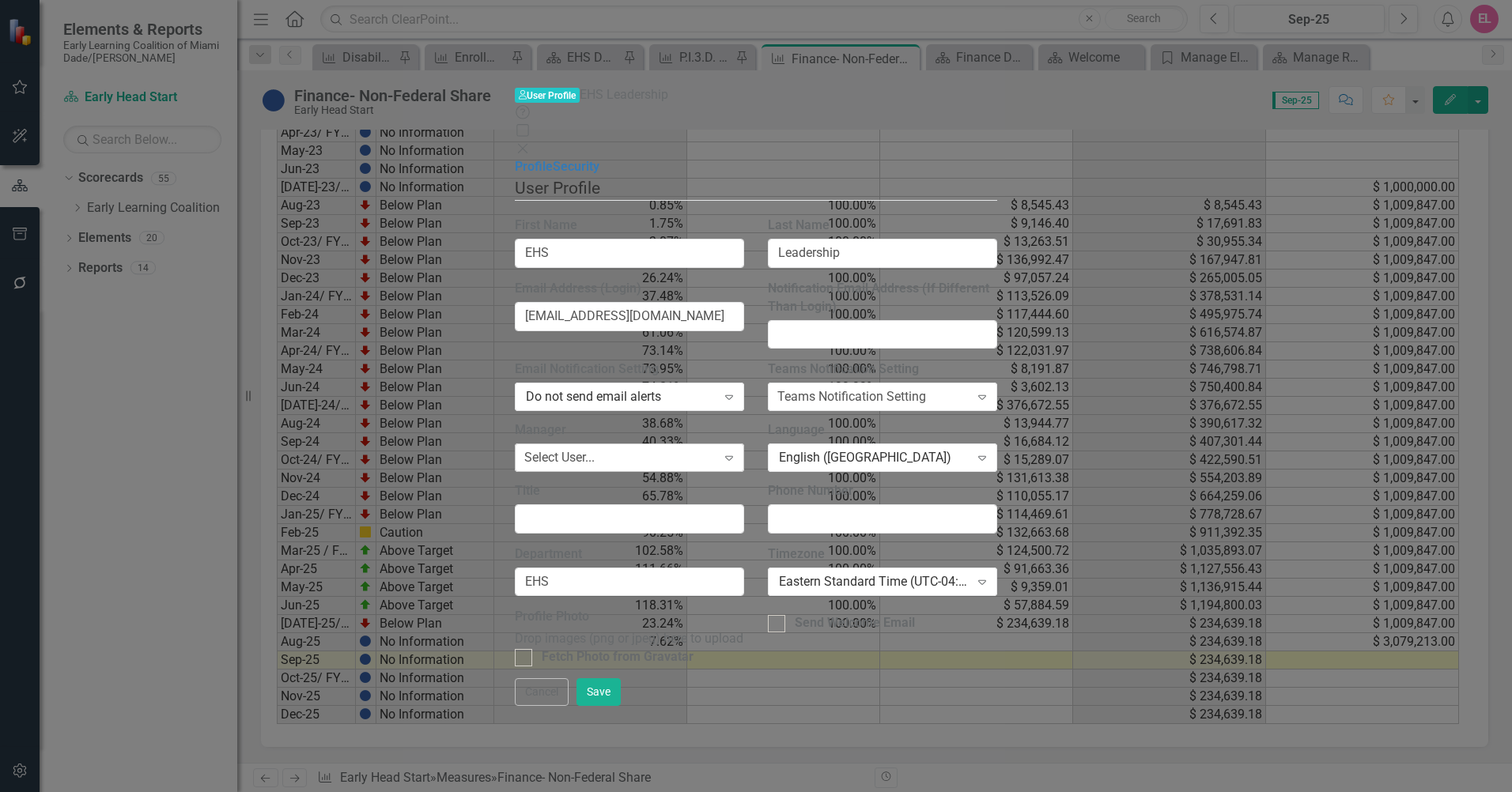
click at [527, 449] on div "Select User..." at bounding box center [560, 458] width 70 height 18
click at [561, 421] on label "Manager" at bounding box center [629, 431] width 230 height 18
